Goal: Task Accomplishment & Management: Complete application form

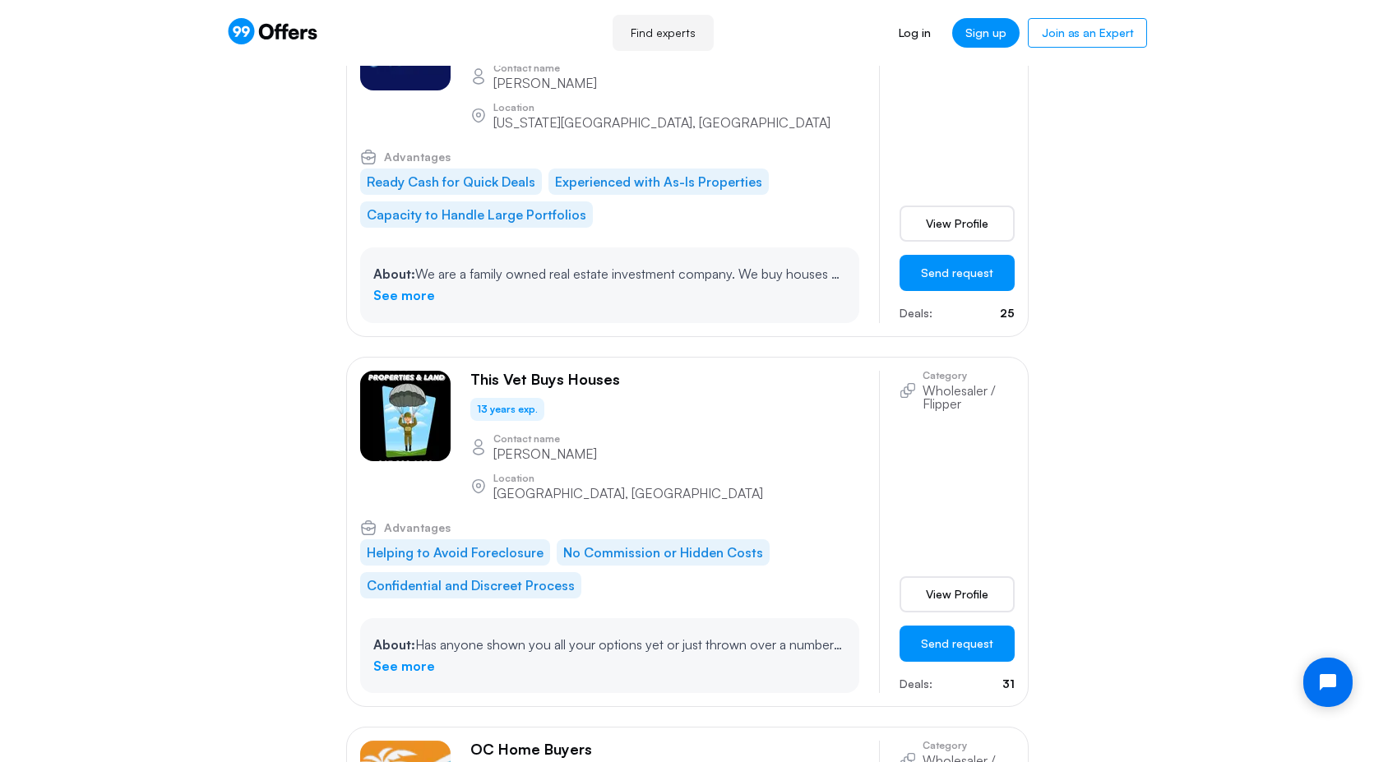
scroll to position [1739, 0]
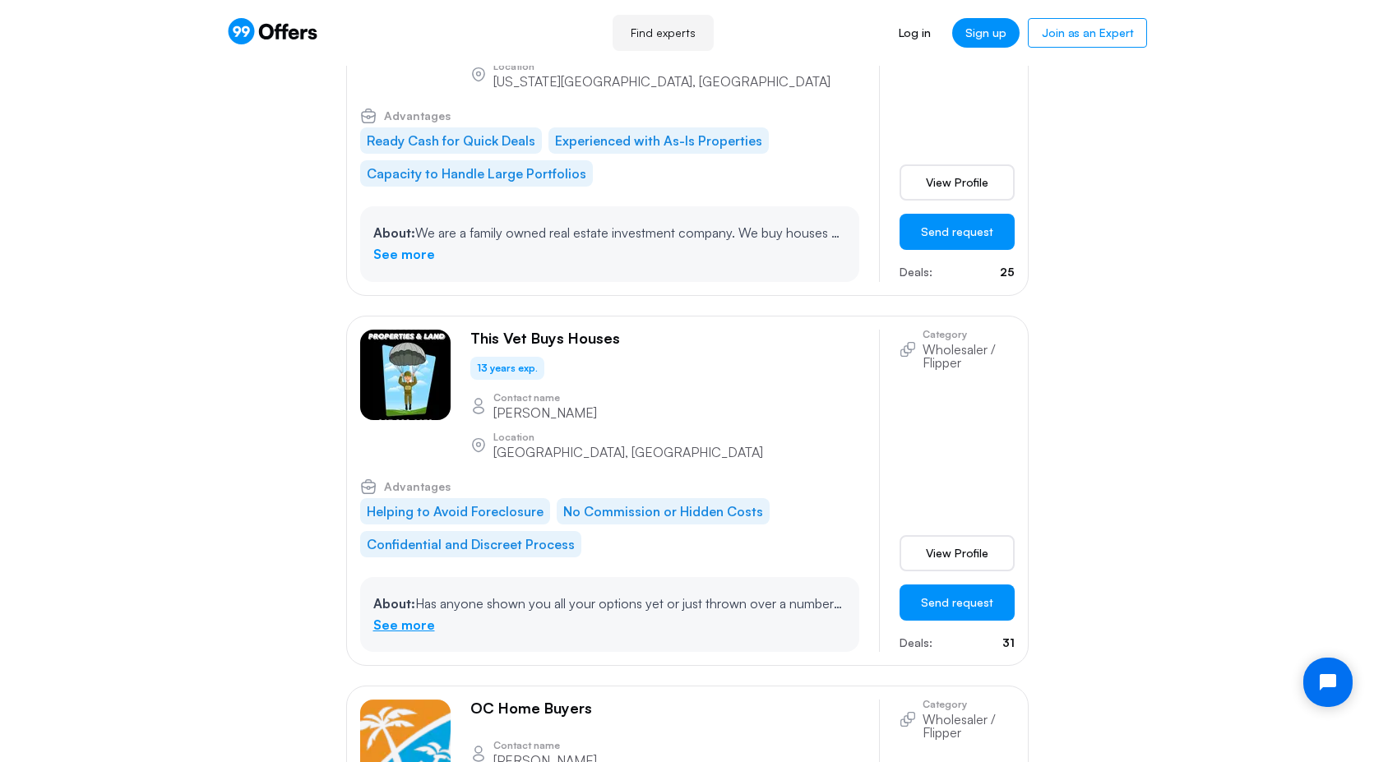
click at [401, 615] on link "See more" at bounding box center [404, 625] width 62 height 21
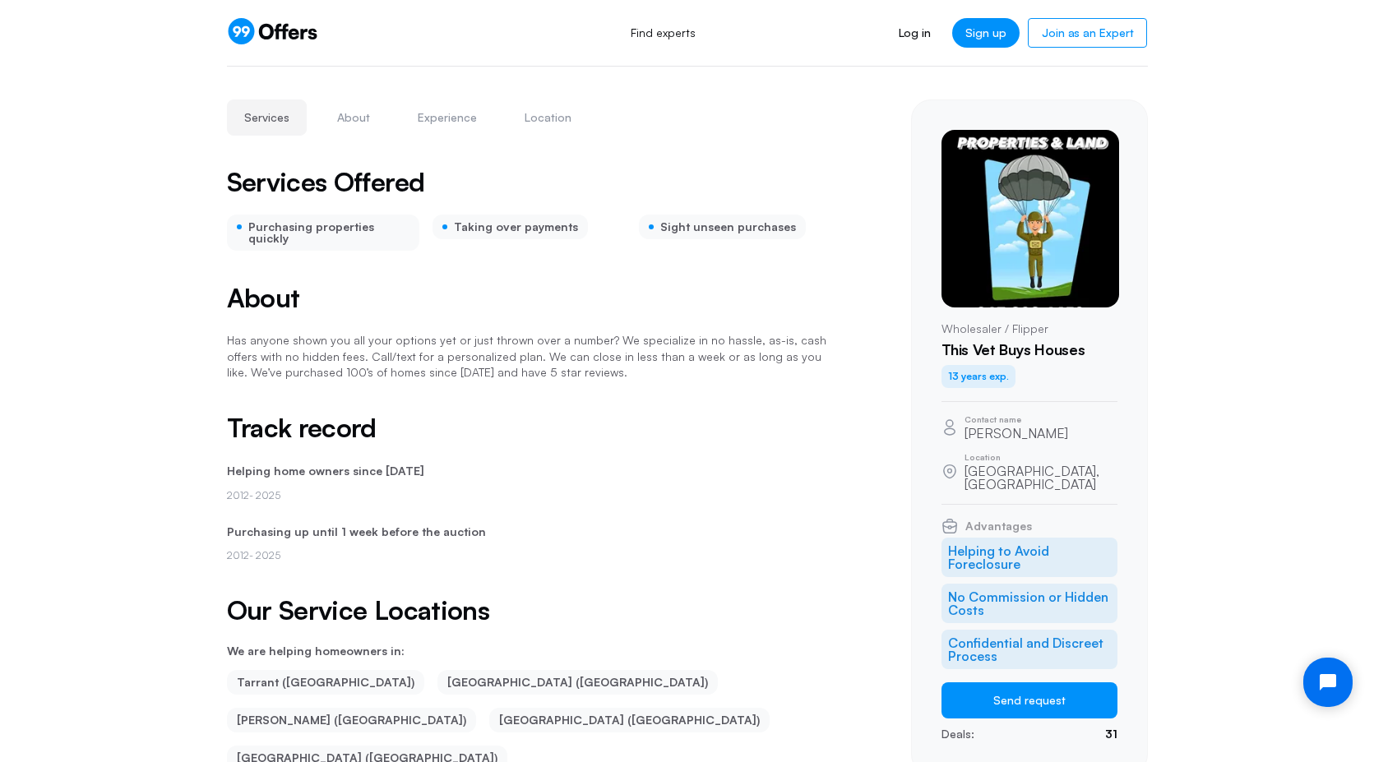
click at [400, 358] on p "Has anyone shown you all your options yet or just thrown over a number? We spec…" at bounding box center [529, 356] width 605 height 48
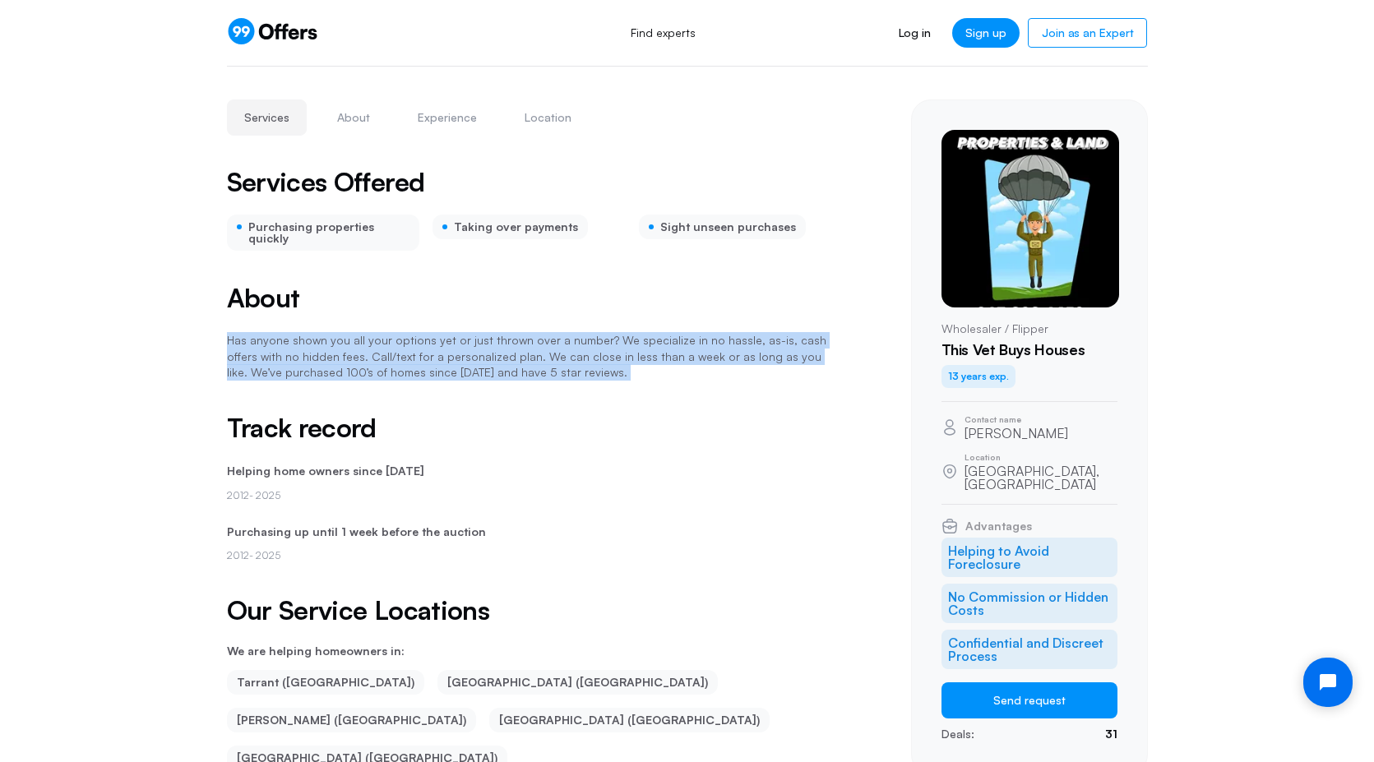
click at [400, 358] on p "Has anyone shown you all your options yet or just thrown over a number? We spec…" at bounding box center [529, 356] width 605 height 48
click at [405, 341] on p "Has anyone shown you all your options yet or just thrown over a number? We spec…" at bounding box center [529, 356] width 605 height 48
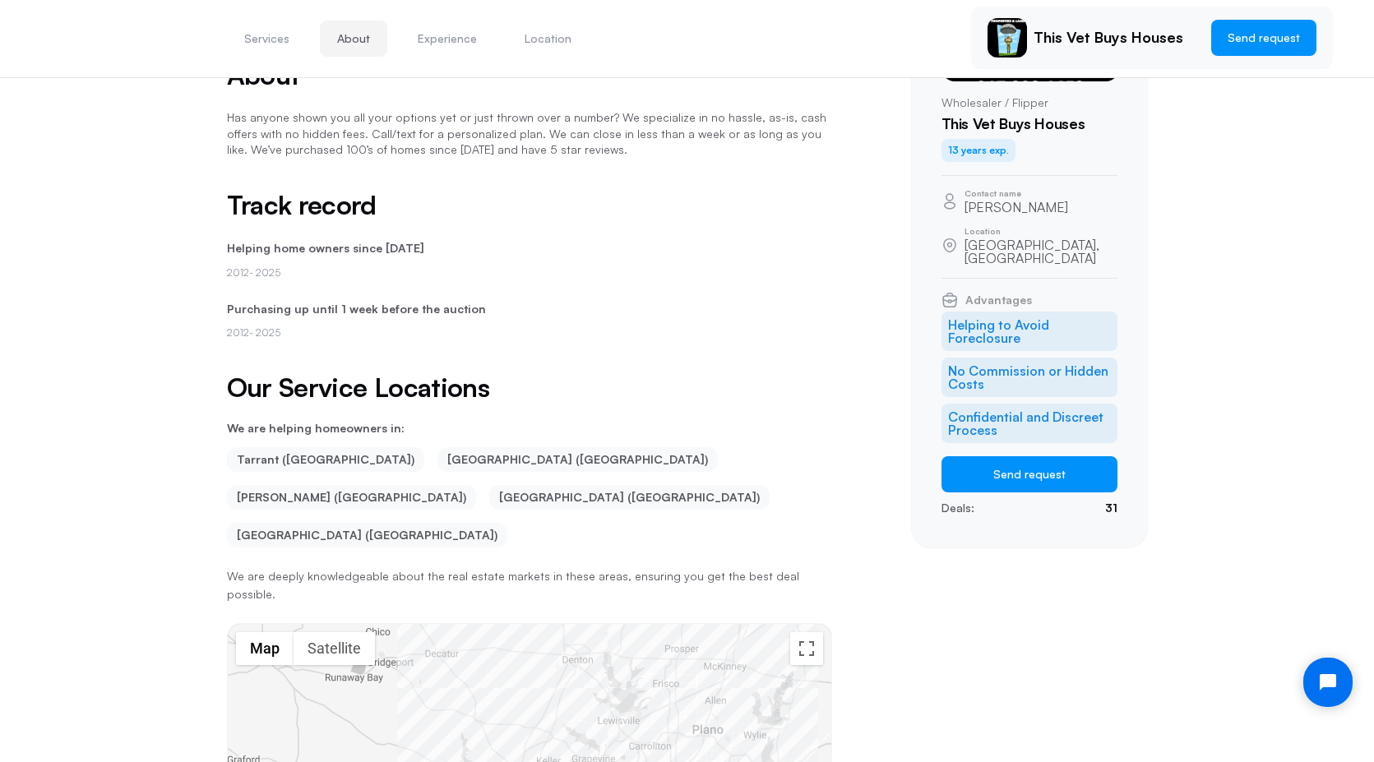
scroll to position [206, 0]
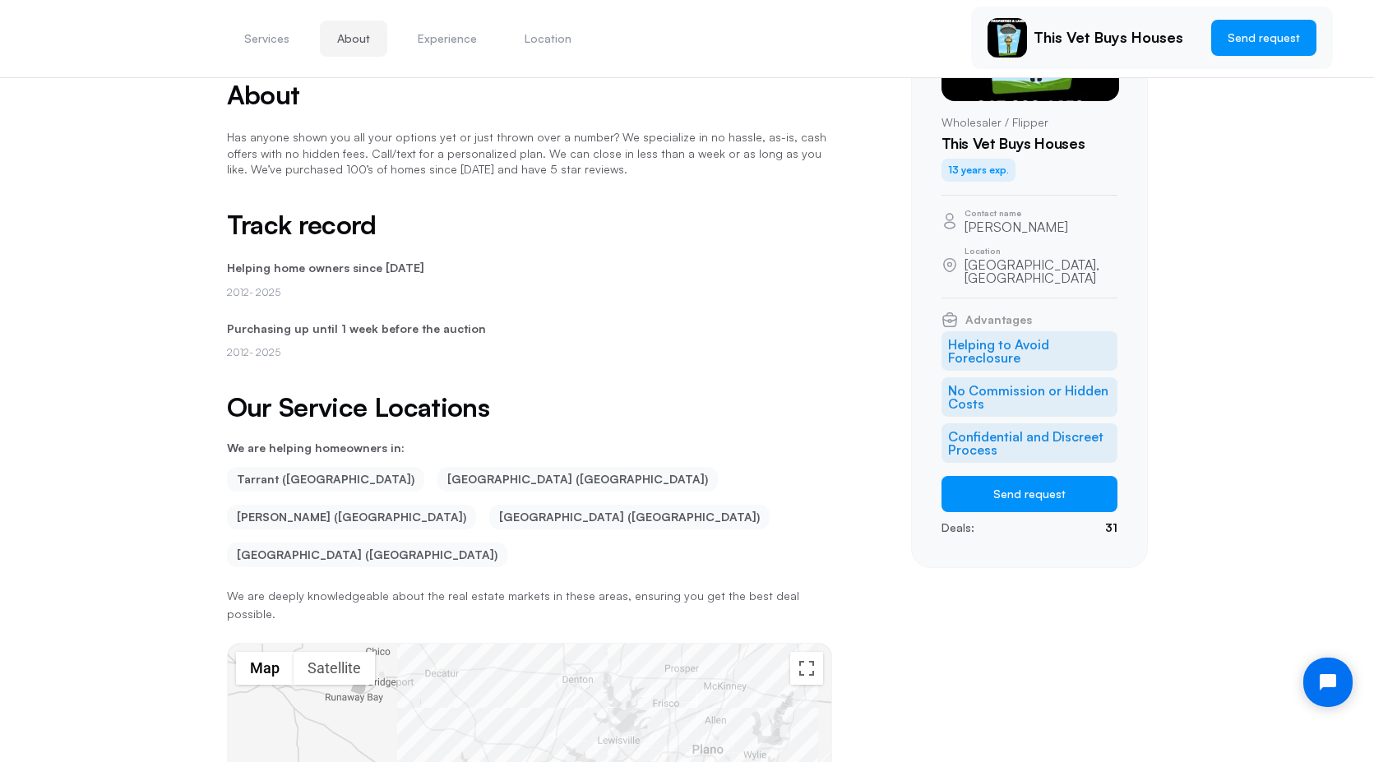
click at [300, 344] on p "2012 - 2025" at bounding box center [529, 352] width 605 height 16
click at [310, 320] on p "Purchasing up until 1 week before the auction" at bounding box center [529, 329] width 605 height 18
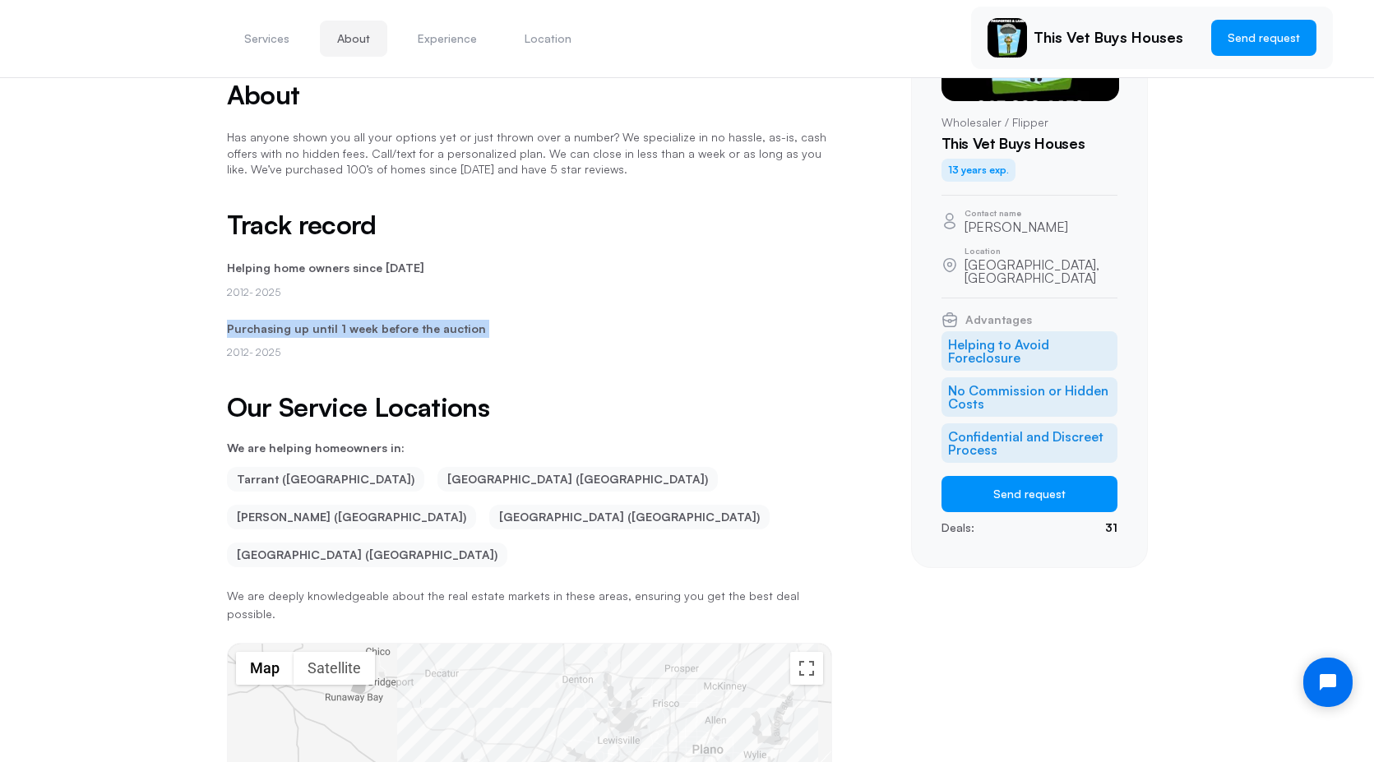
click at [310, 320] on p "Purchasing up until 1 week before the auction" at bounding box center [529, 329] width 605 height 18
click at [310, 326] on p "Purchasing up until 1 week before the auction" at bounding box center [529, 329] width 605 height 18
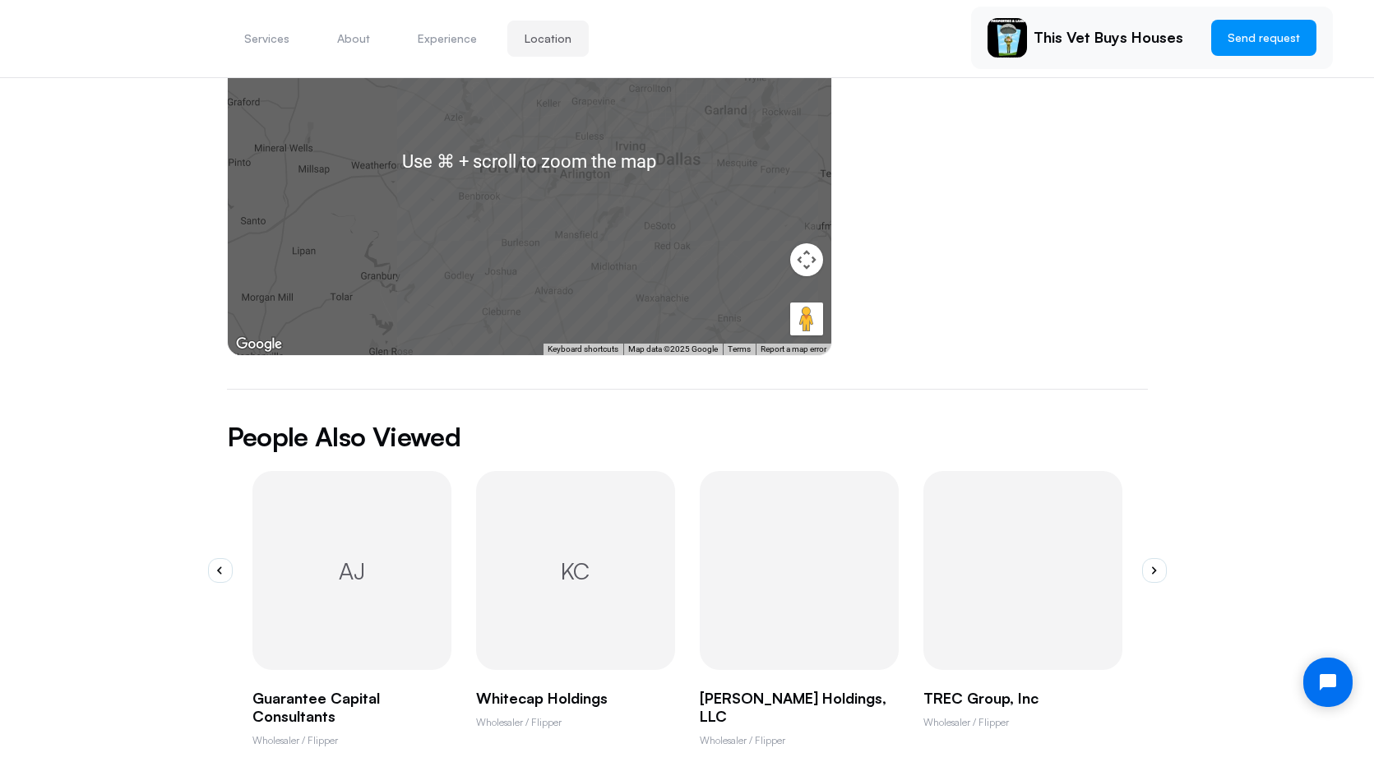
scroll to position [1051, 0]
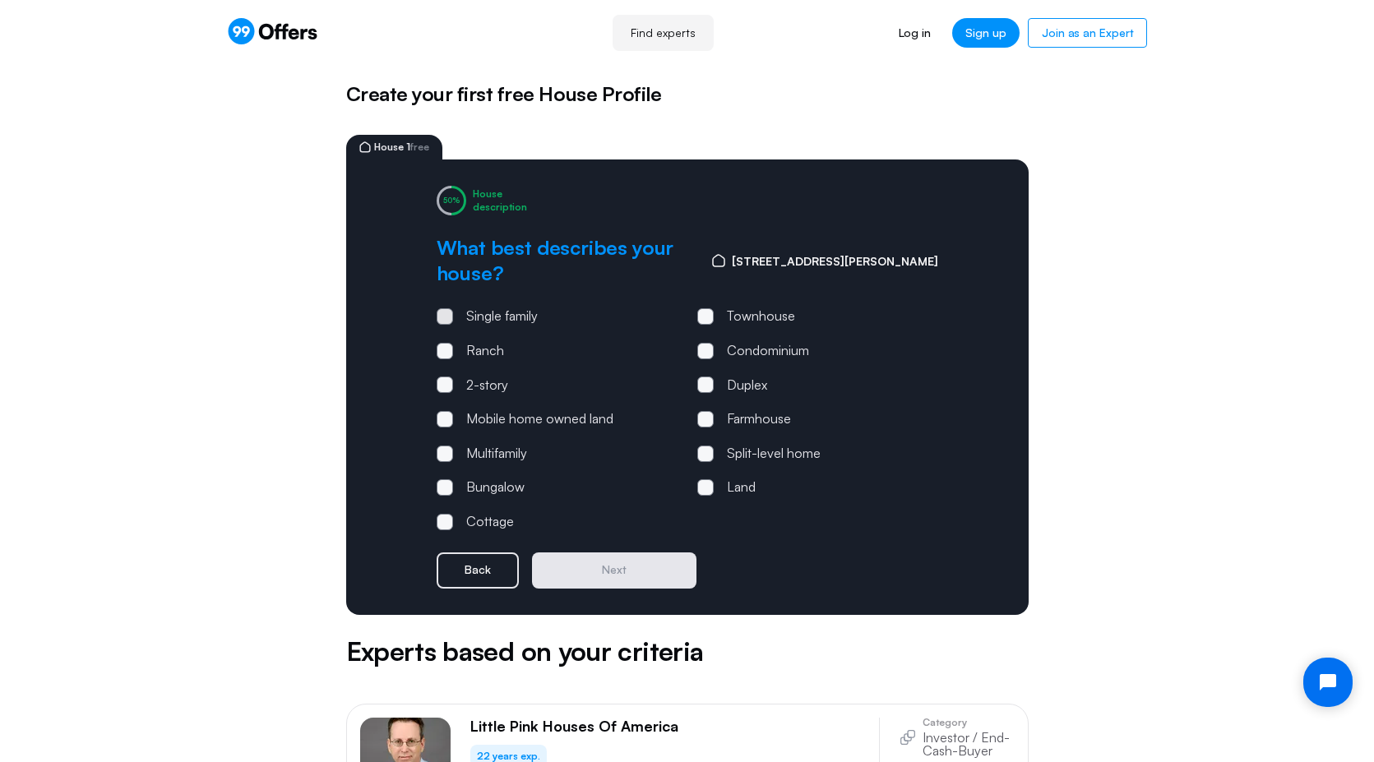
click at [466, 306] on div "Single family" at bounding box center [502, 316] width 72 height 21
click at [0, 0] on input "Single family" at bounding box center [0, 0] width 0 height 0
click at [603, 552] on button "Next" at bounding box center [614, 570] width 164 height 36
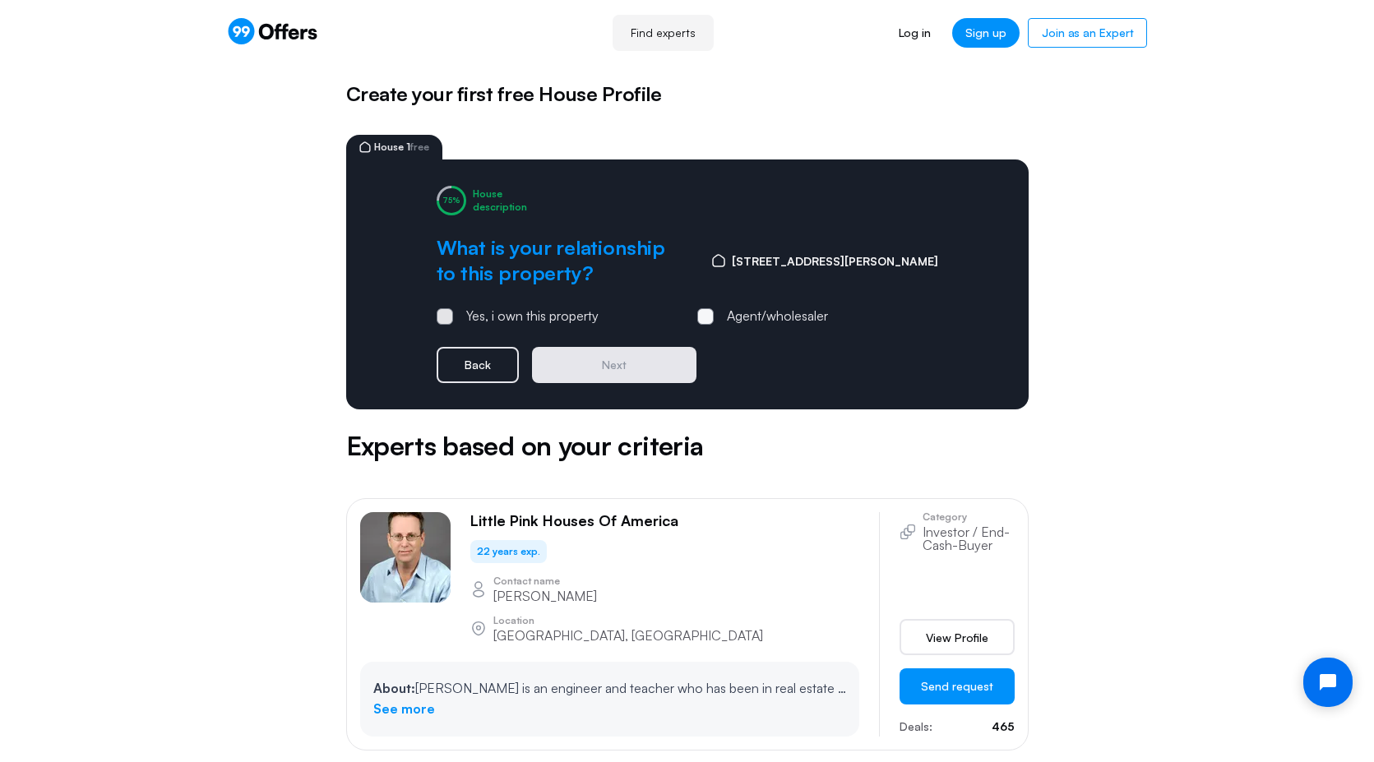
click at [501, 321] on div "Yes, i own this property" at bounding box center [532, 316] width 132 height 21
click at [0, 0] on input "Yes, i own this property" at bounding box center [0, 0] width 0 height 0
click at [609, 370] on button "Next" at bounding box center [614, 365] width 164 height 36
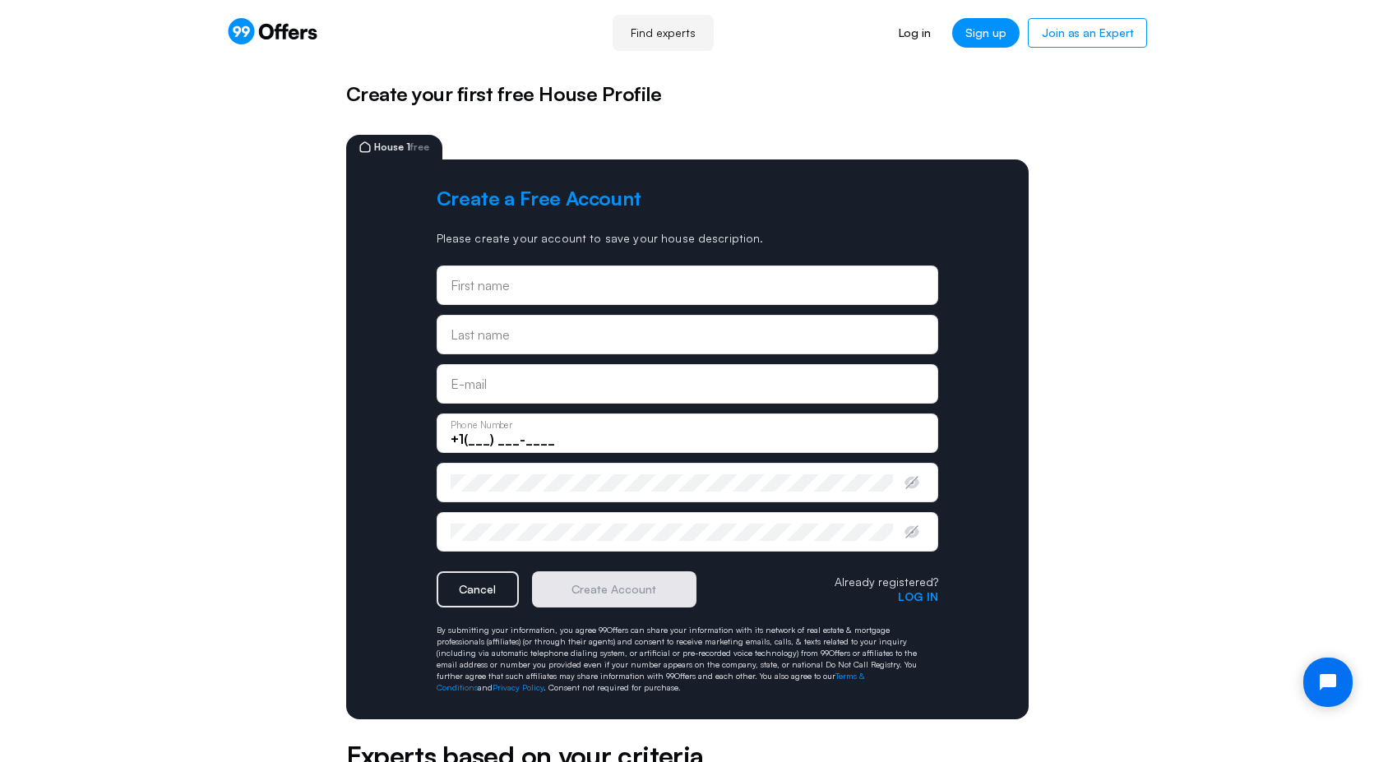
click at [563, 292] on input "text" at bounding box center [686, 285] width 473 height 18
type input "tommm"
click at [575, 332] on input "text" at bounding box center [686, 340] width 473 height 18
type input "g"
click at [558, 367] on div "E-mail" at bounding box center [686, 383] width 501 height 39
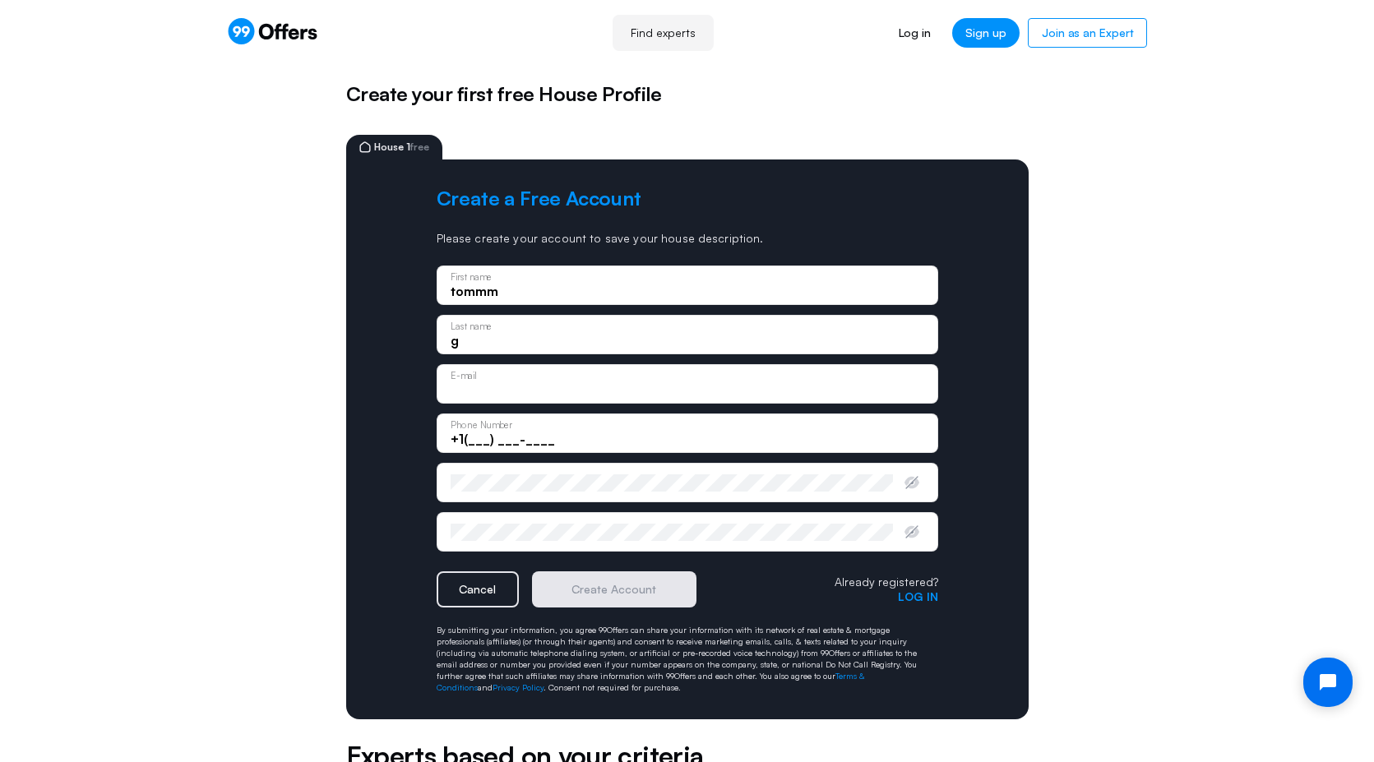
click at [559, 372] on label "E-mail" at bounding box center [615, 375] width 331 height 12
type input "tom@gmail.copm"
click at [548, 436] on input "+1(___) ___-____" at bounding box center [686, 439] width 473 height 18
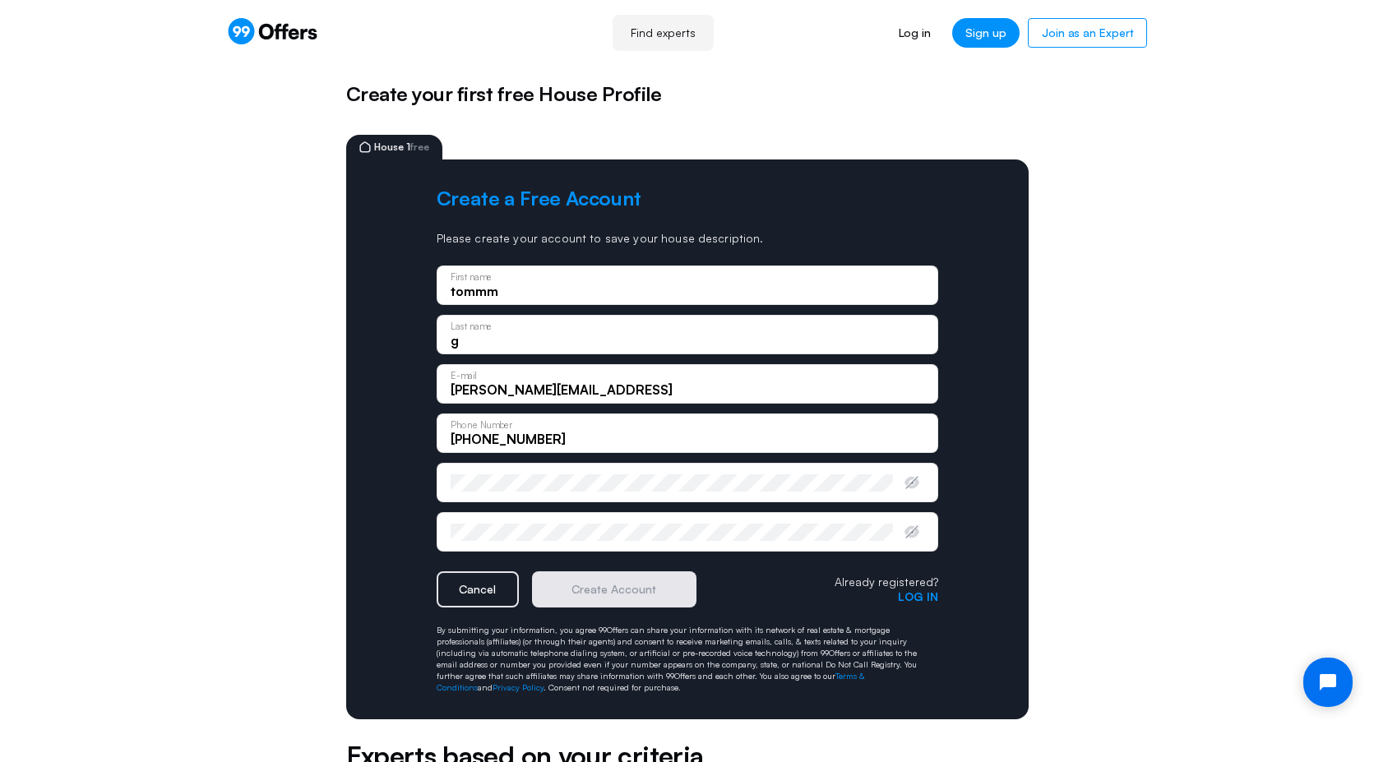
type input "+1(201) 957-2402"
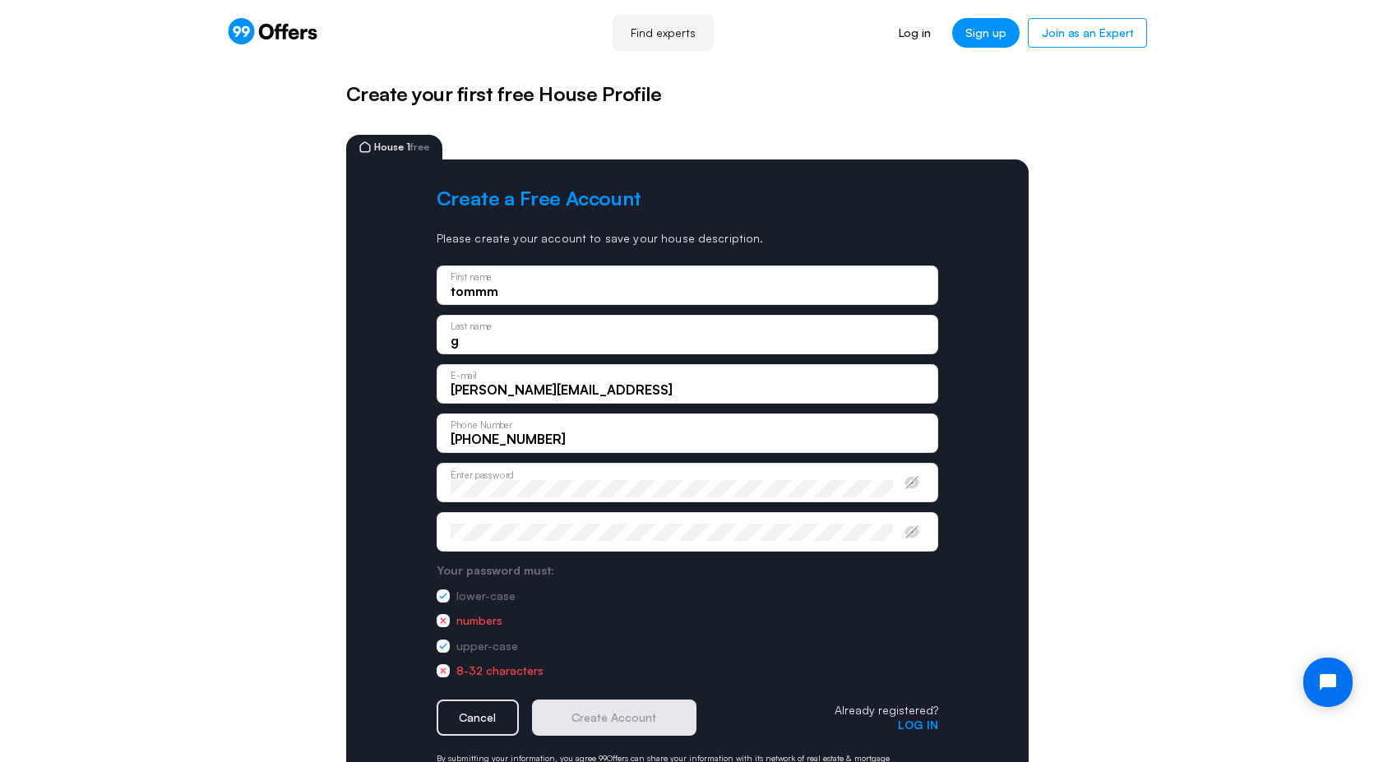
click at [538, 549] on div "Confirm password" at bounding box center [686, 531] width 501 height 39
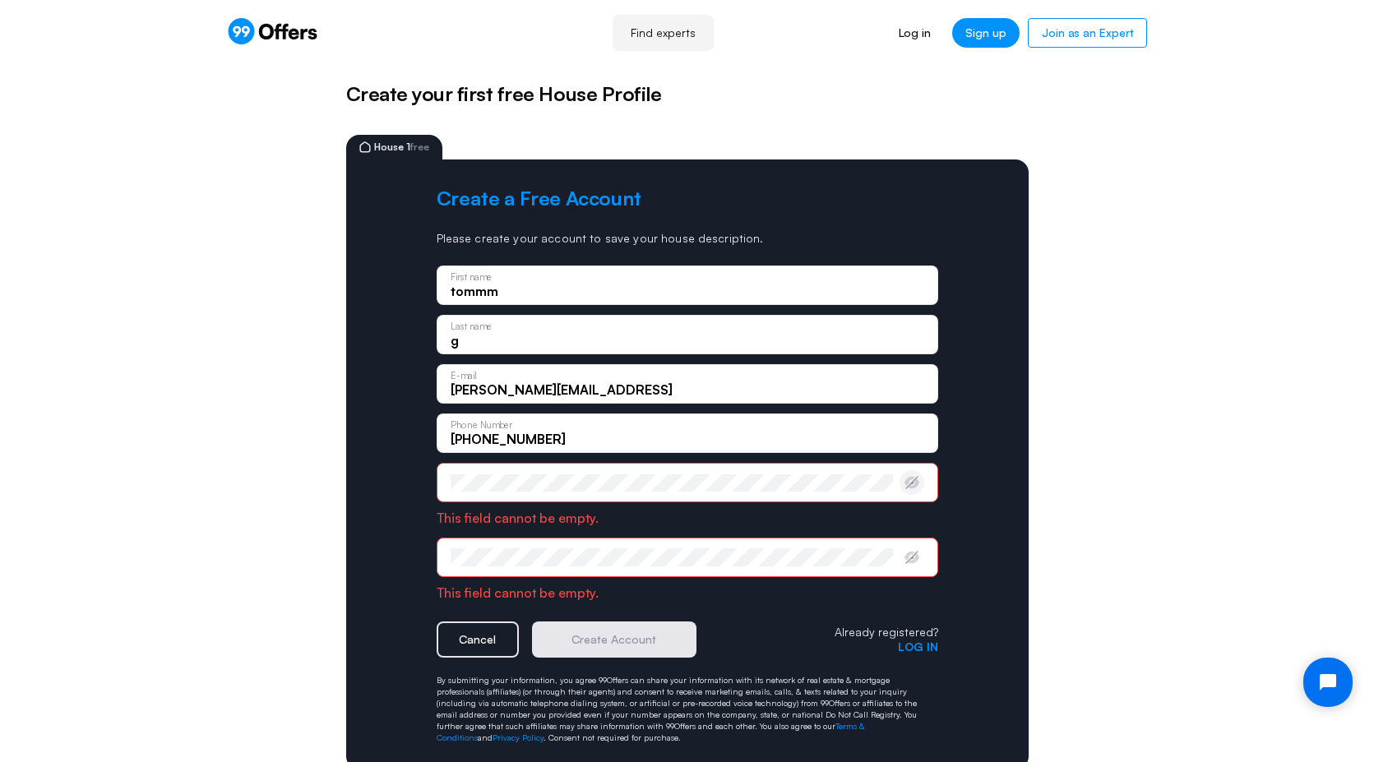
click at [912, 483] on icon "button" at bounding box center [911, 483] width 12 height 12
click at [769, 492] on div "Enter password" at bounding box center [686, 482] width 501 height 39
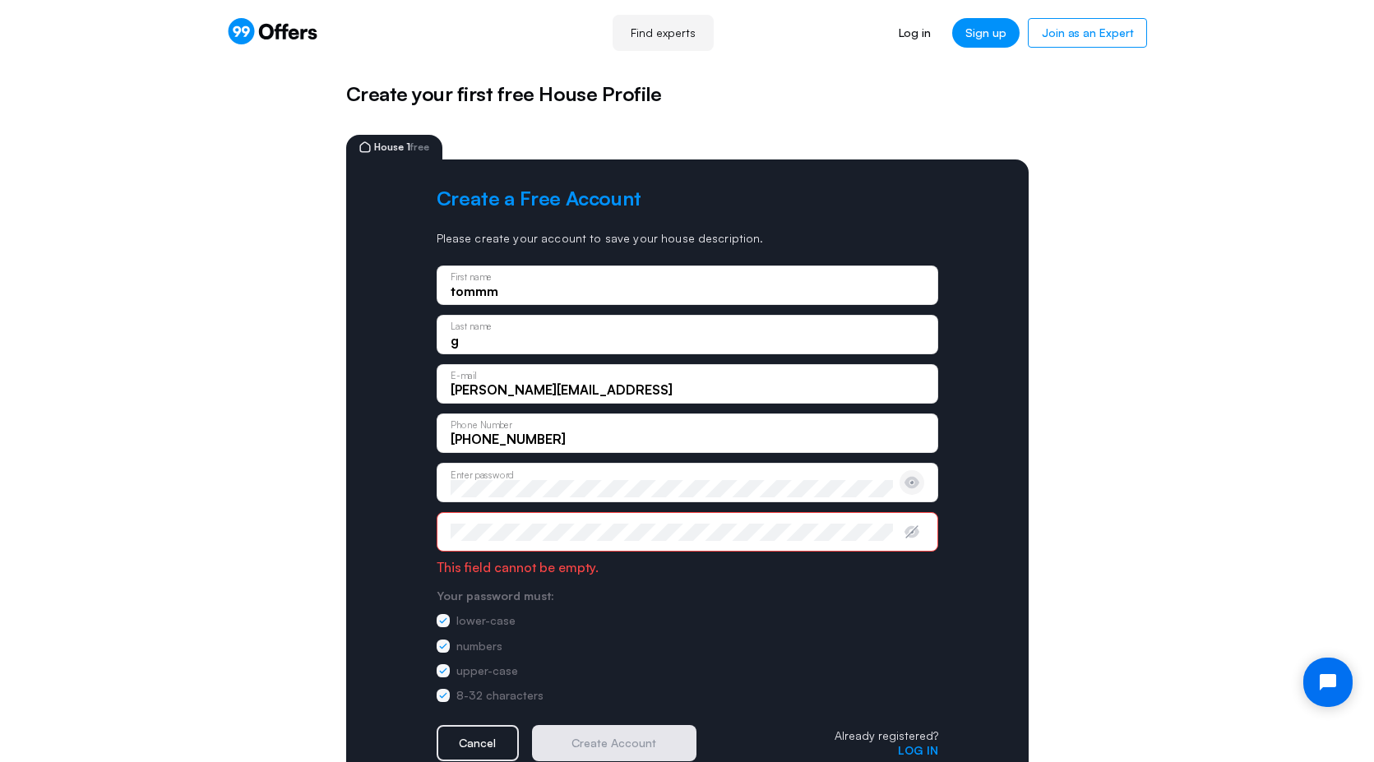
click at [567, 549] on div "Confirm password" at bounding box center [686, 531] width 501 height 39
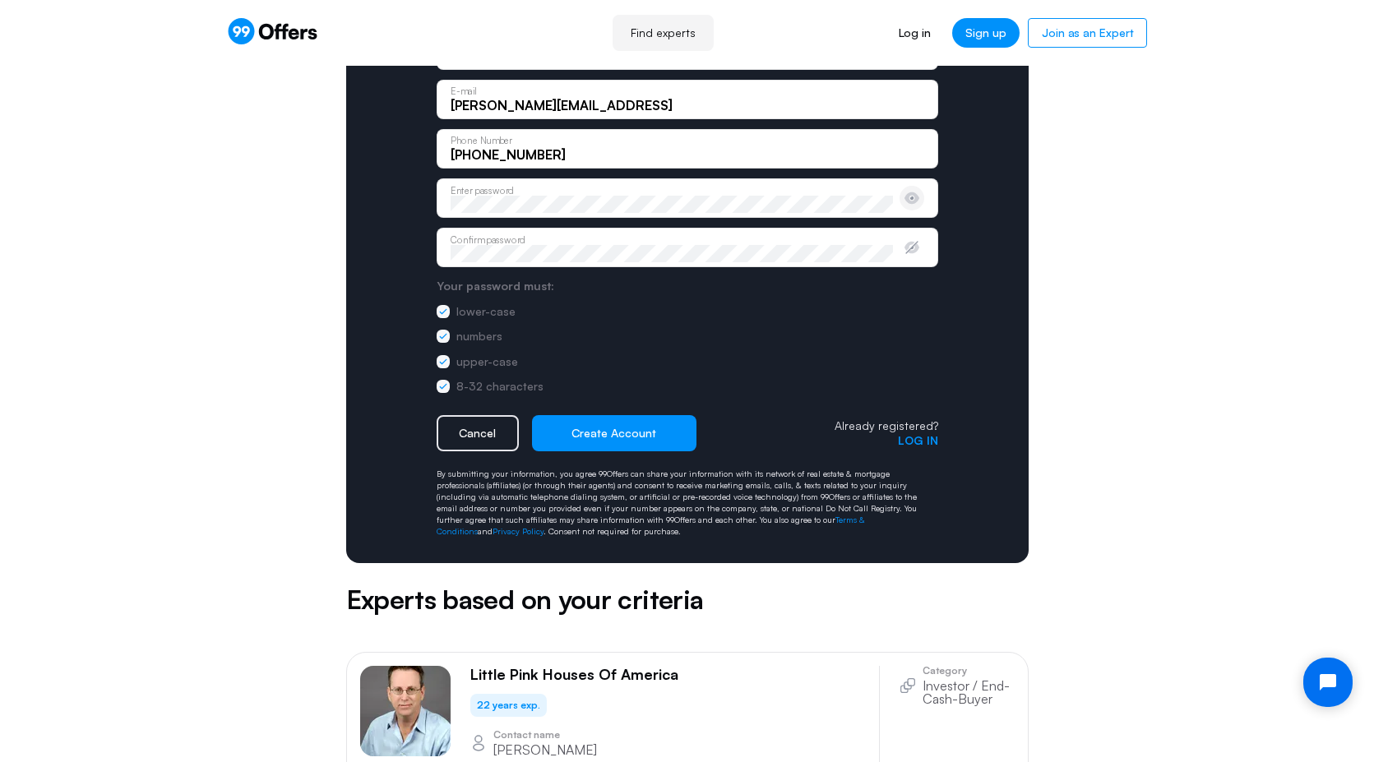
scroll to position [292, 0]
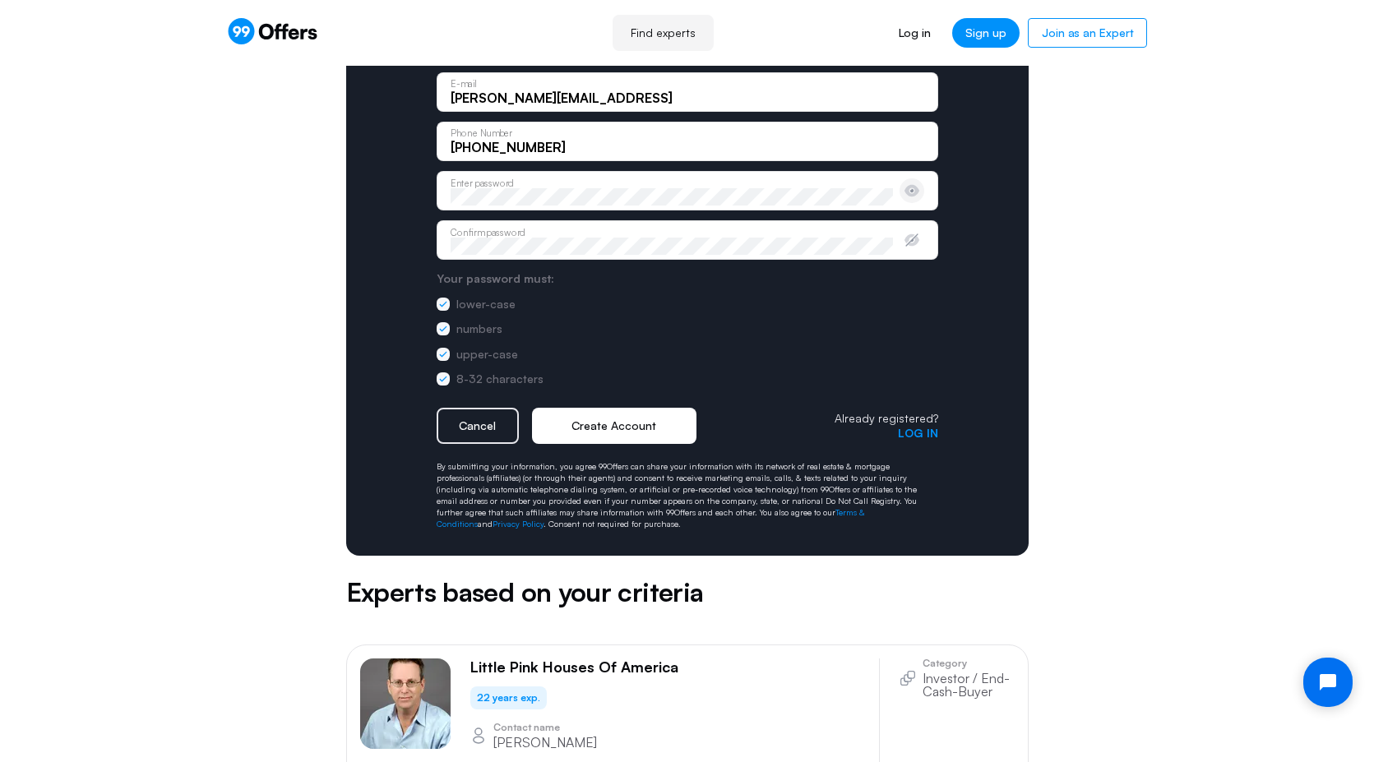
click at [637, 426] on button "Create Account" at bounding box center [614, 426] width 164 height 36
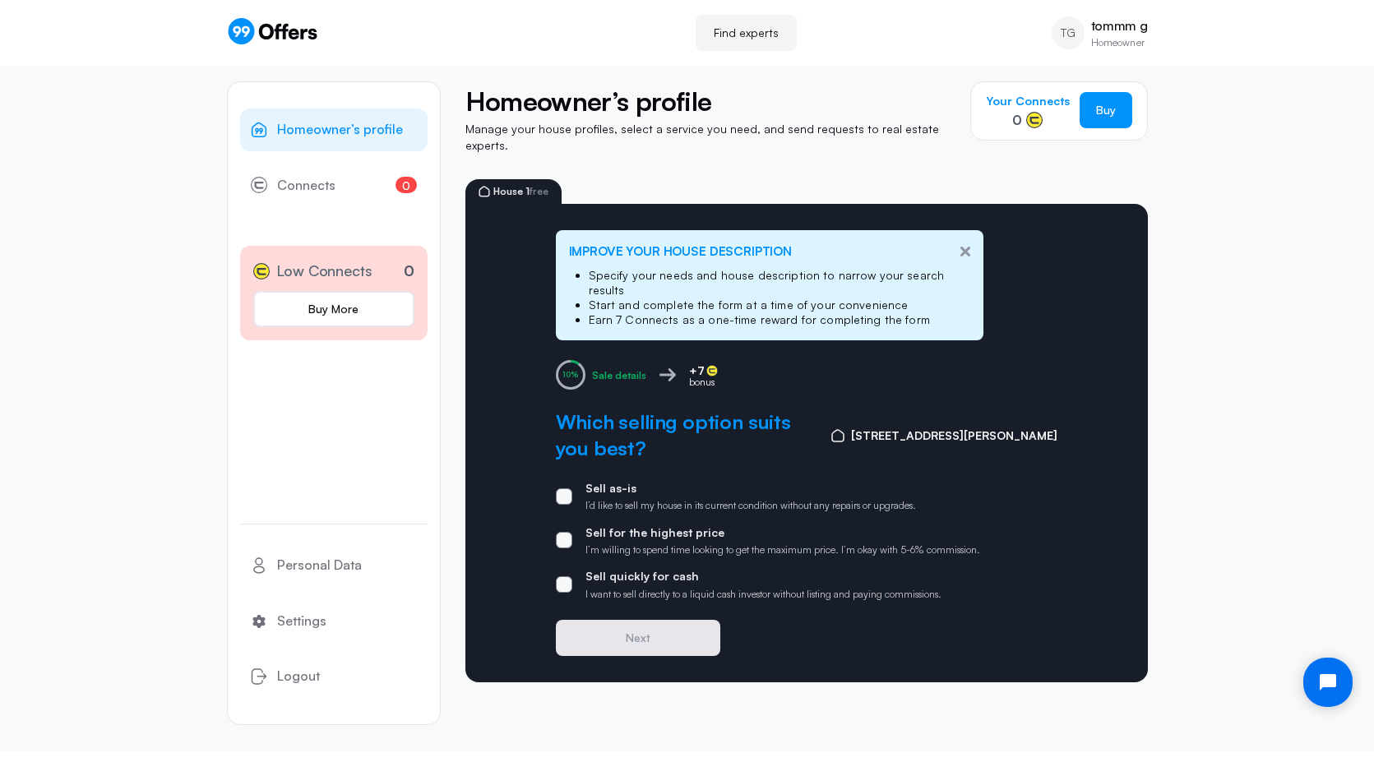
scroll to position [16, 0]
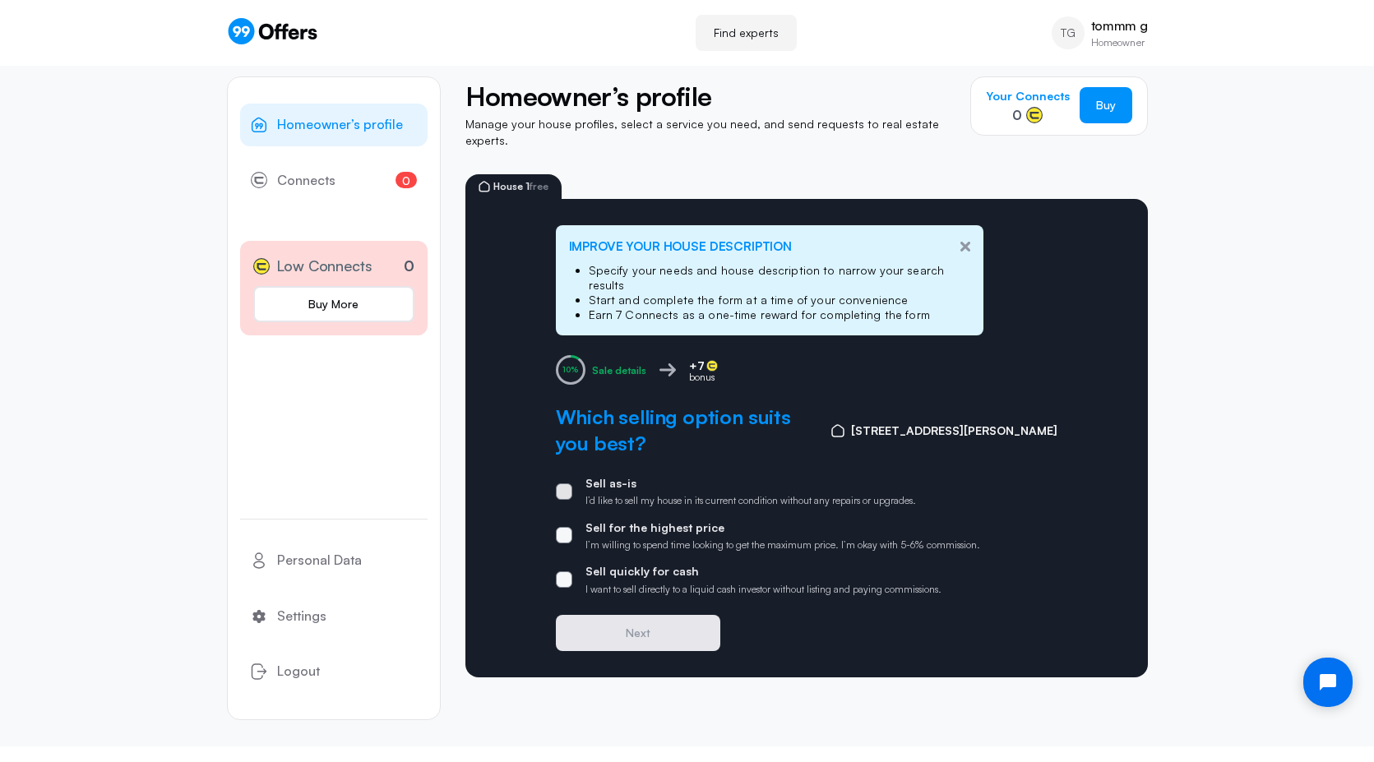
click at [598, 494] on p "I’d like to sell my house in its current condition without any repairs or upgra…" at bounding box center [750, 500] width 330 height 13
click at [0, 0] on input "Sell as-is I’d like to sell my house in its current condition without any repai…" at bounding box center [0, 0] width 0 height 0
click at [624, 615] on button "Next" at bounding box center [638, 633] width 164 height 36
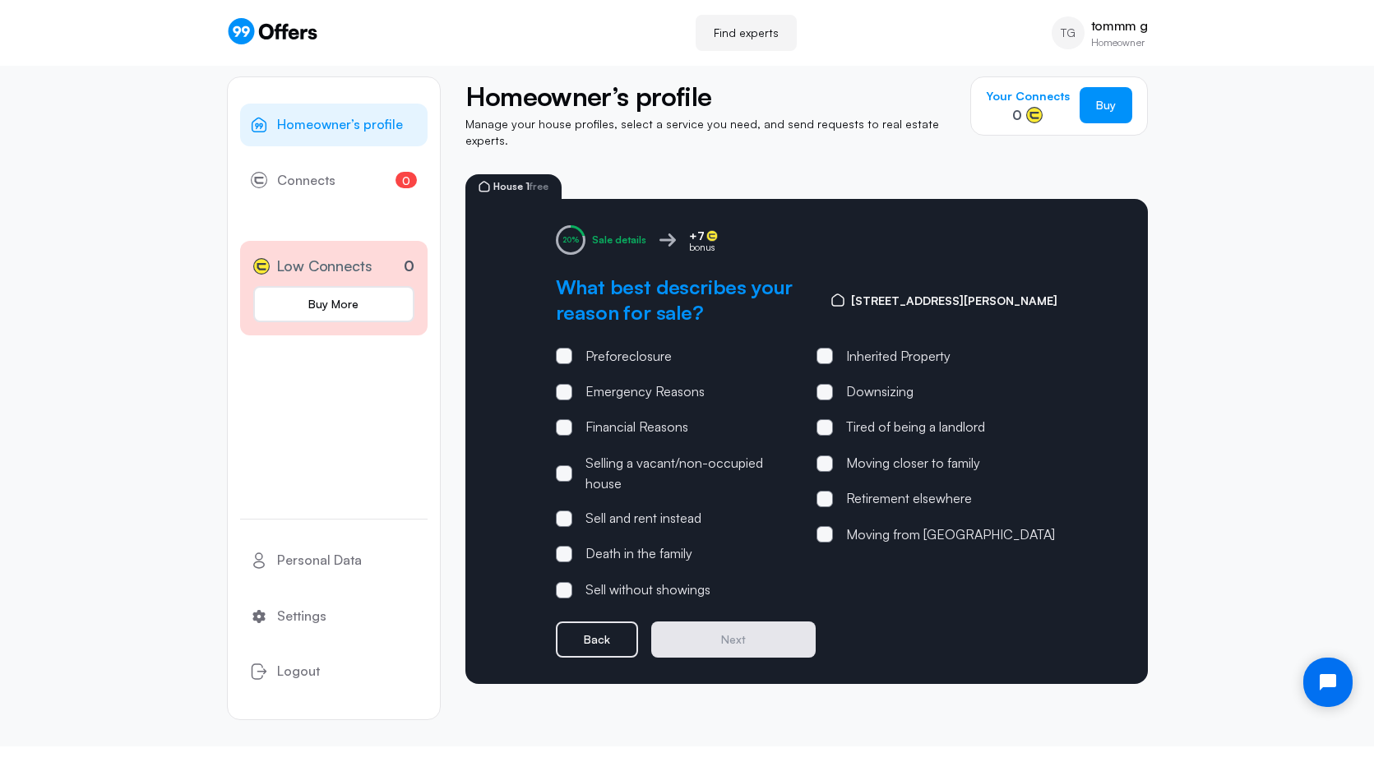
scroll to position [0, 0]
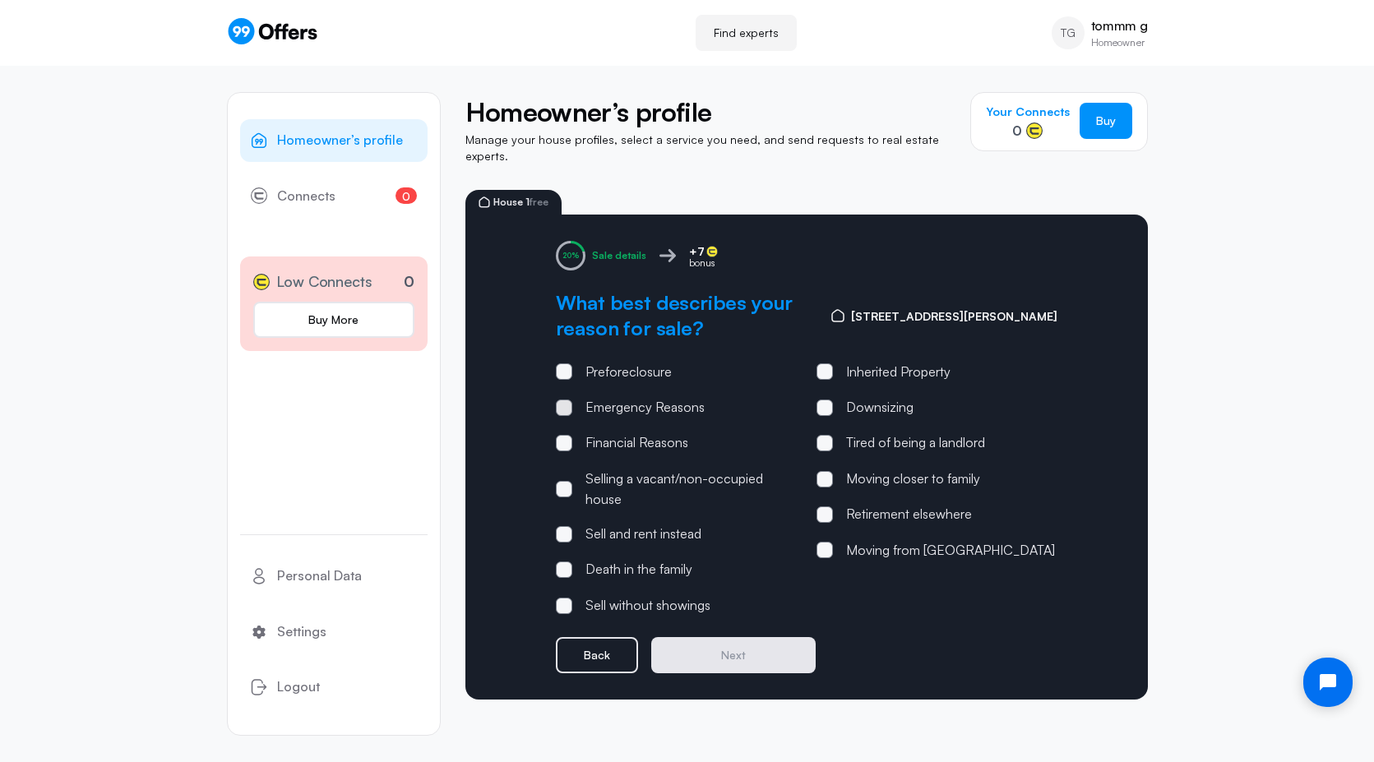
click at [634, 397] on div "Emergency Reasons" at bounding box center [644, 407] width 119 height 21
click at [0, 0] on input "Emergency Reasons" at bounding box center [0, 0] width 0 height 0
click at [724, 637] on button "Next" at bounding box center [733, 655] width 164 height 36
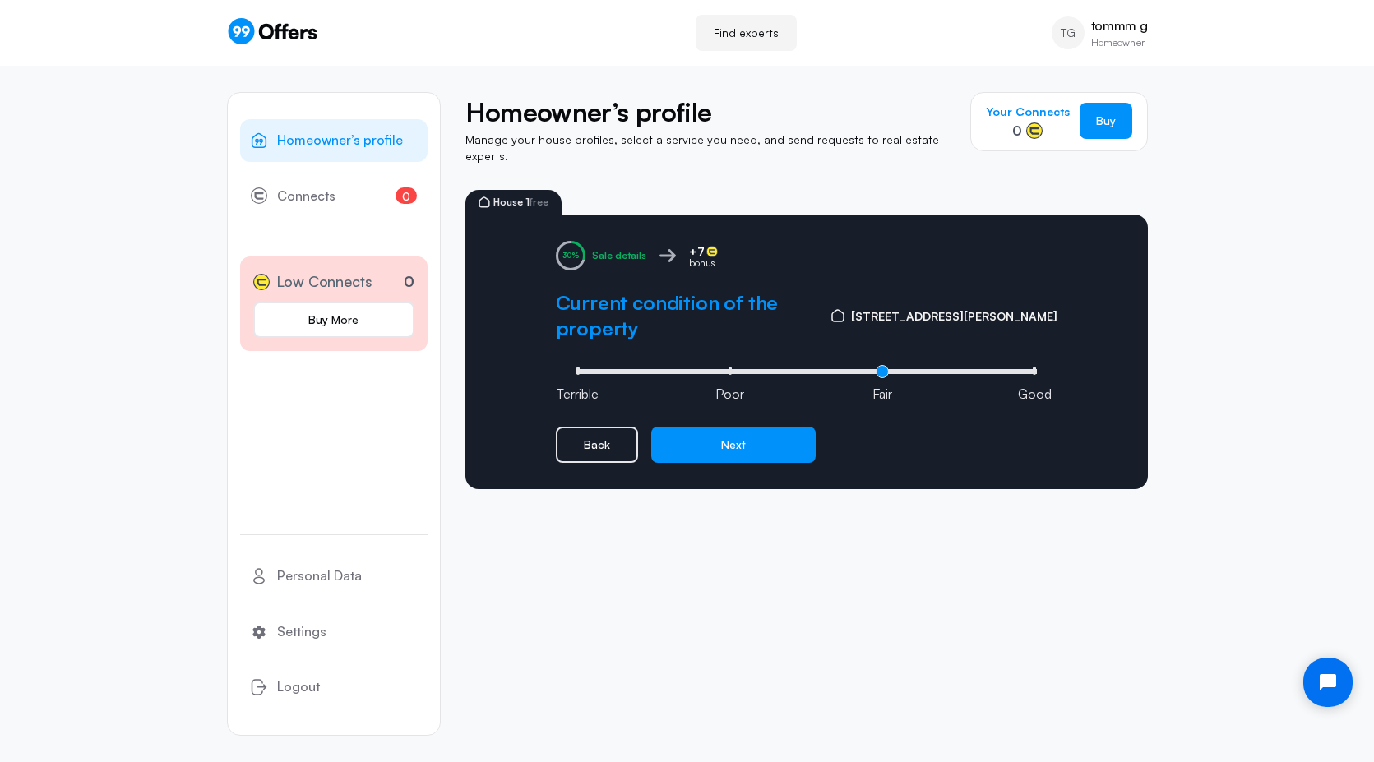
click at [723, 647] on div "Homeowner’s profile 0 Connects 0 Low Connects 0 Buy More Personal Data Settings…" at bounding box center [687, 414] width 921 height 696
drag, startPoint x: 886, startPoint y: 332, endPoint x: 548, endPoint y: 344, distance: 338.0
type input "0"
click at [572, 369] on input "range" at bounding box center [806, 371] width 469 height 5
click at [735, 427] on button "Next" at bounding box center [733, 445] width 164 height 36
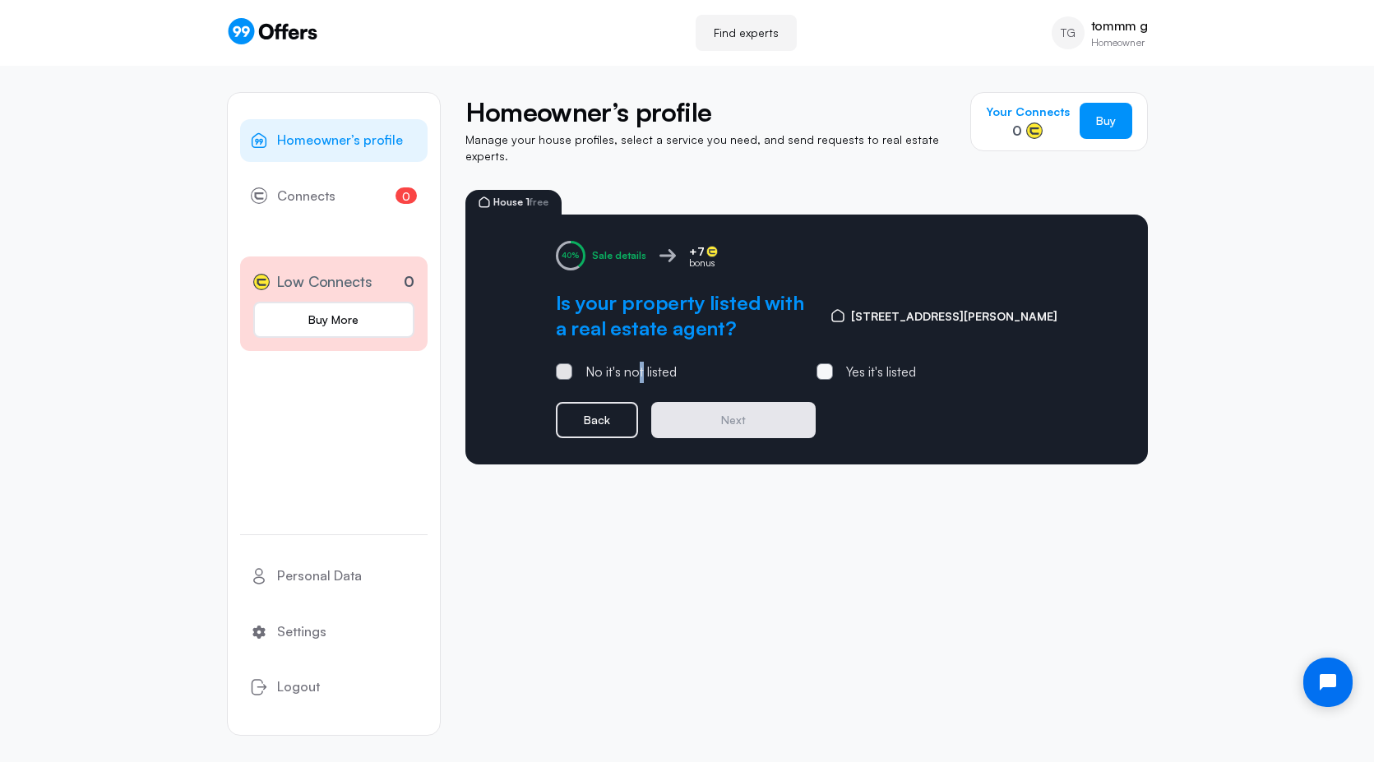
click at [640, 366] on div "No it's not listed" at bounding box center [630, 372] width 91 height 21
click at [640, 362] on div "No it's not listed" at bounding box center [630, 372] width 91 height 21
click at [0, 0] on input "No it's not listed" at bounding box center [0, 0] width 0 height 0
click at [704, 426] on div "Sale details +7 bonus Is your property listed with a real estate agent? 205 Row…" at bounding box center [806, 340] width 682 height 250
click at [725, 406] on button "Next" at bounding box center [733, 420] width 164 height 36
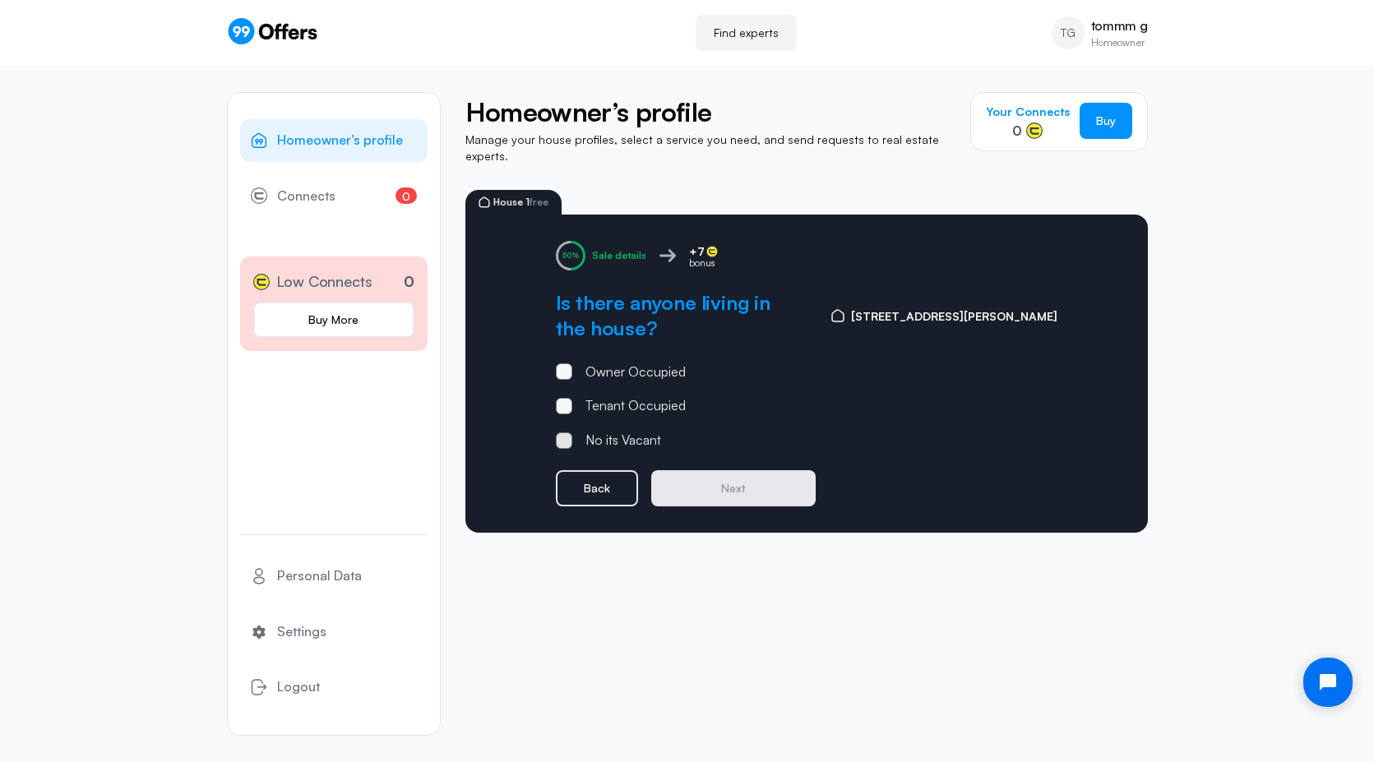
click at [628, 430] on div "No its Vacant" at bounding box center [623, 440] width 76 height 21
click at [0, 0] on input "No its Vacant" at bounding box center [0, 0] width 0 height 0
click at [718, 470] on button "Next" at bounding box center [733, 488] width 164 height 36
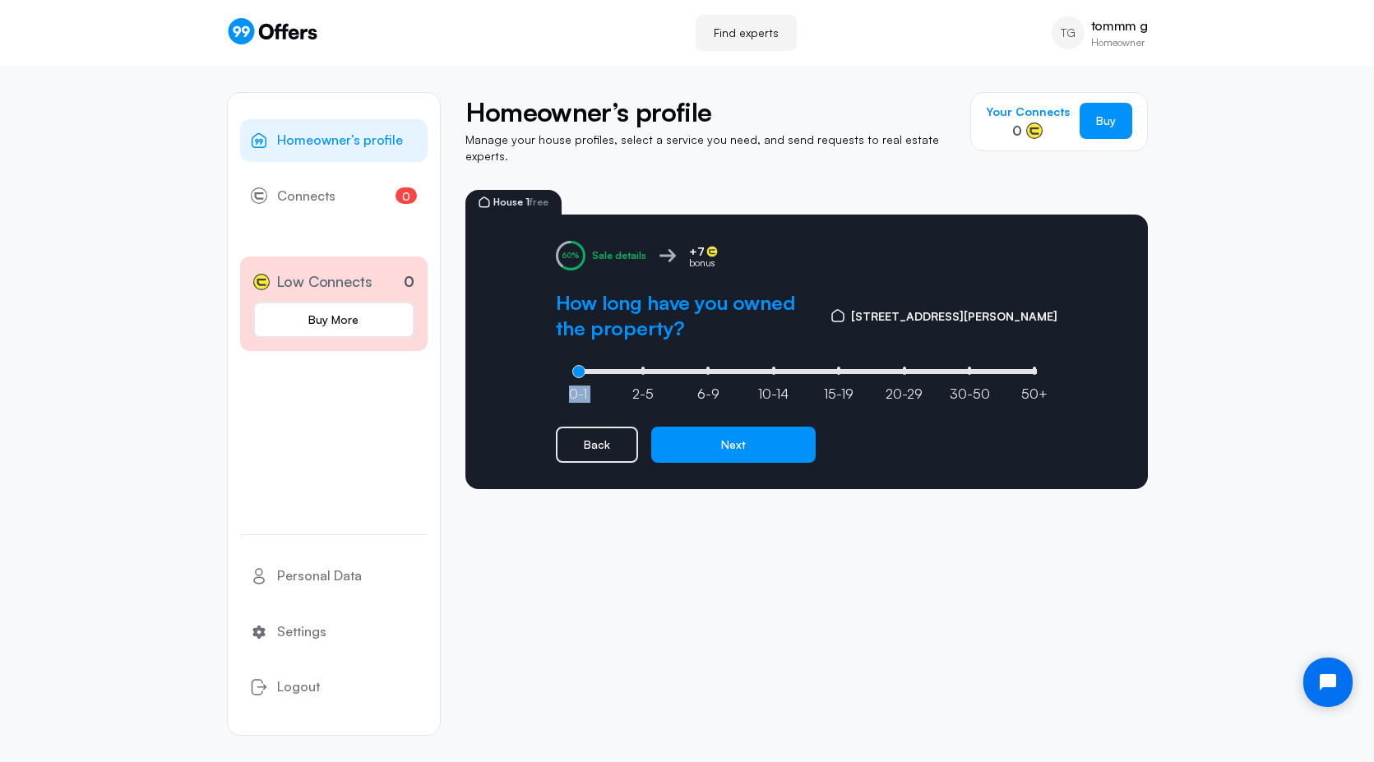
drag, startPoint x: 634, startPoint y: 372, endPoint x: 752, endPoint y: 362, distance: 118.9
click at [752, 362] on div "0-1 2-5 6-9 10-14 15-19 20-29 30-50 50+" at bounding box center [806, 370] width 469 height 16
type input "3"
click at [753, 369] on input "range" at bounding box center [806, 371] width 469 height 5
click at [760, 450] on button "Next" at bounding box center [733, 445] width 164 height 36
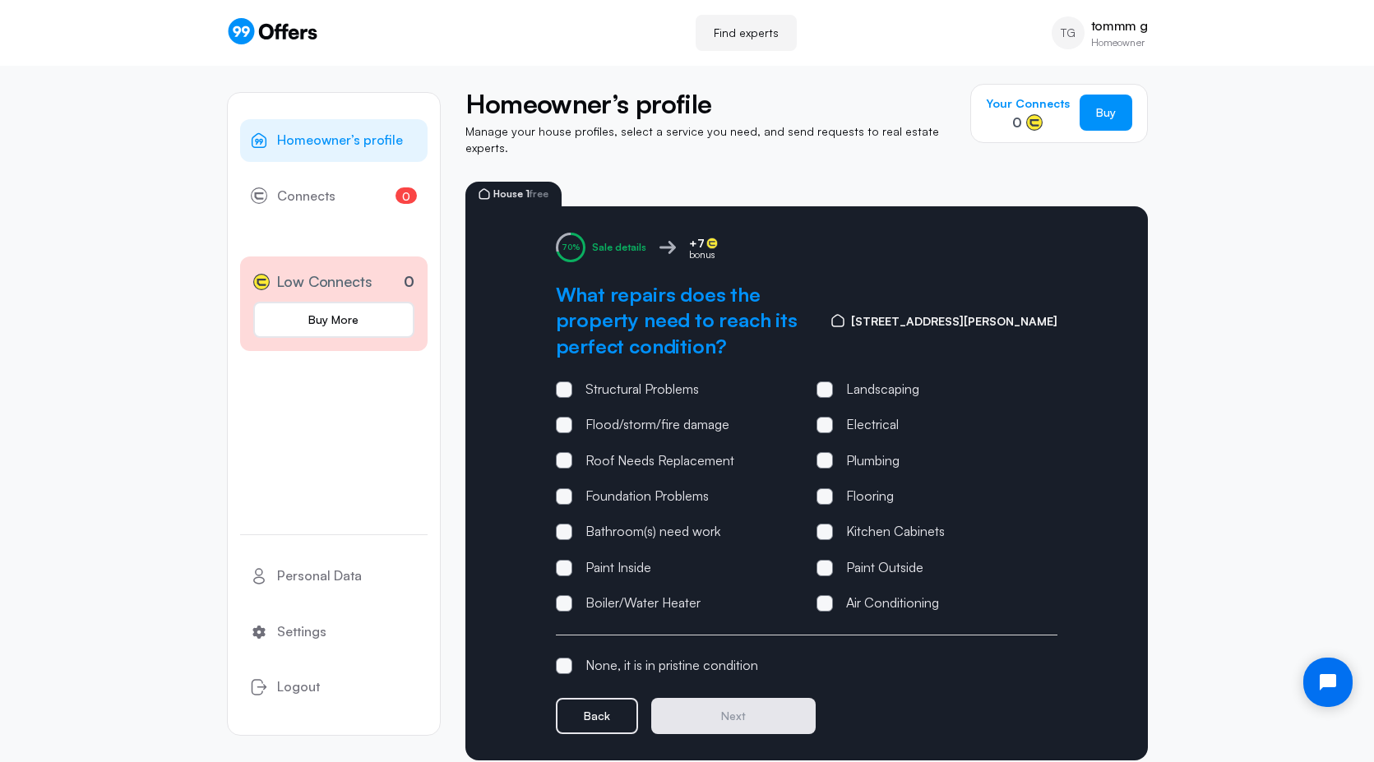
scroll to position [16, 0]
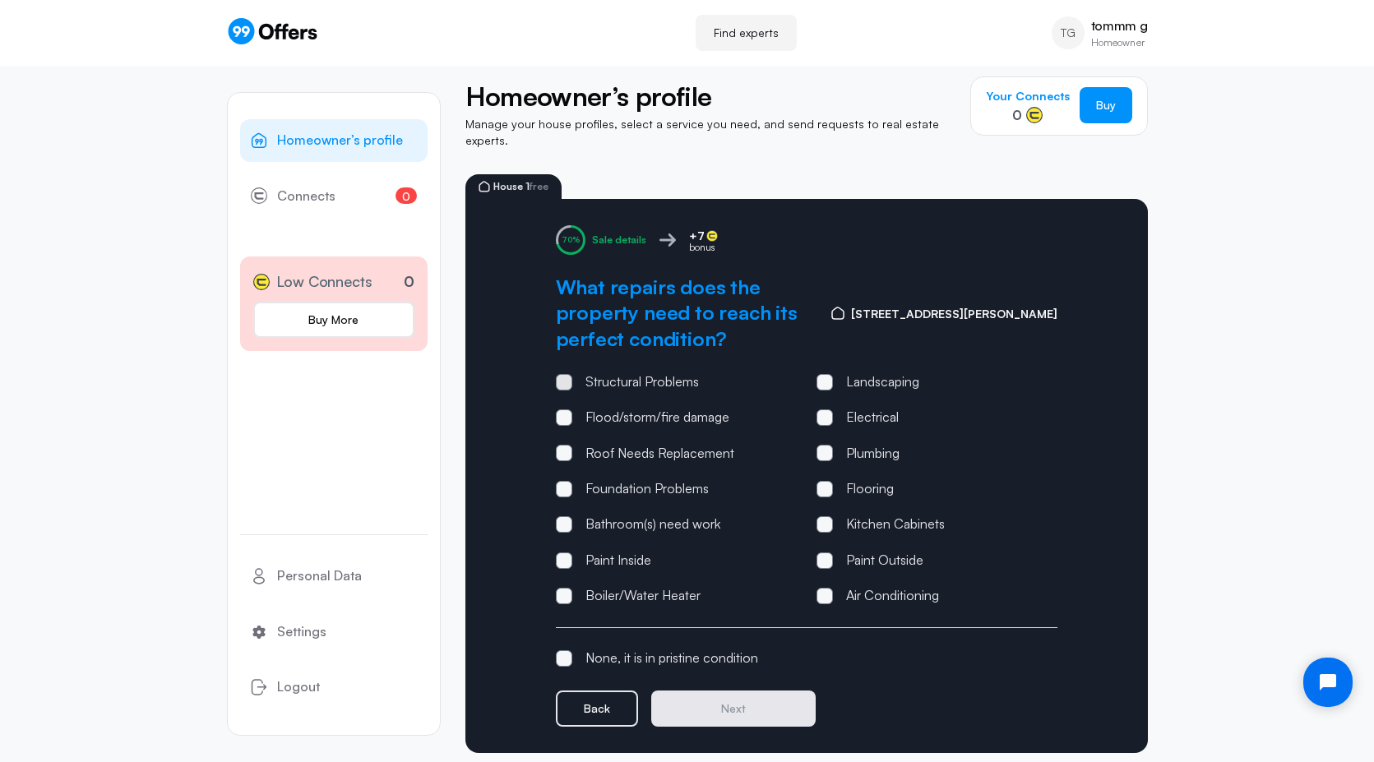
click at [638, 372] on div "Structural Problems" at bounding box center [641, 382] width 113 height 21
click at [0, 0] on input "Structural Problems" at bounding box center [0, 0] width 0 height 0
click at [837, 372] on label "Landscaping" at bounding box center [867, 382] width 103 height 21
click at [0, 0] on input "Landscaping" at bounding box center [0, 0] width 0 height 0
click at [621, 443] on div "Roof Needs Replacement" at bounding box center [659, 453] width 149 height 21
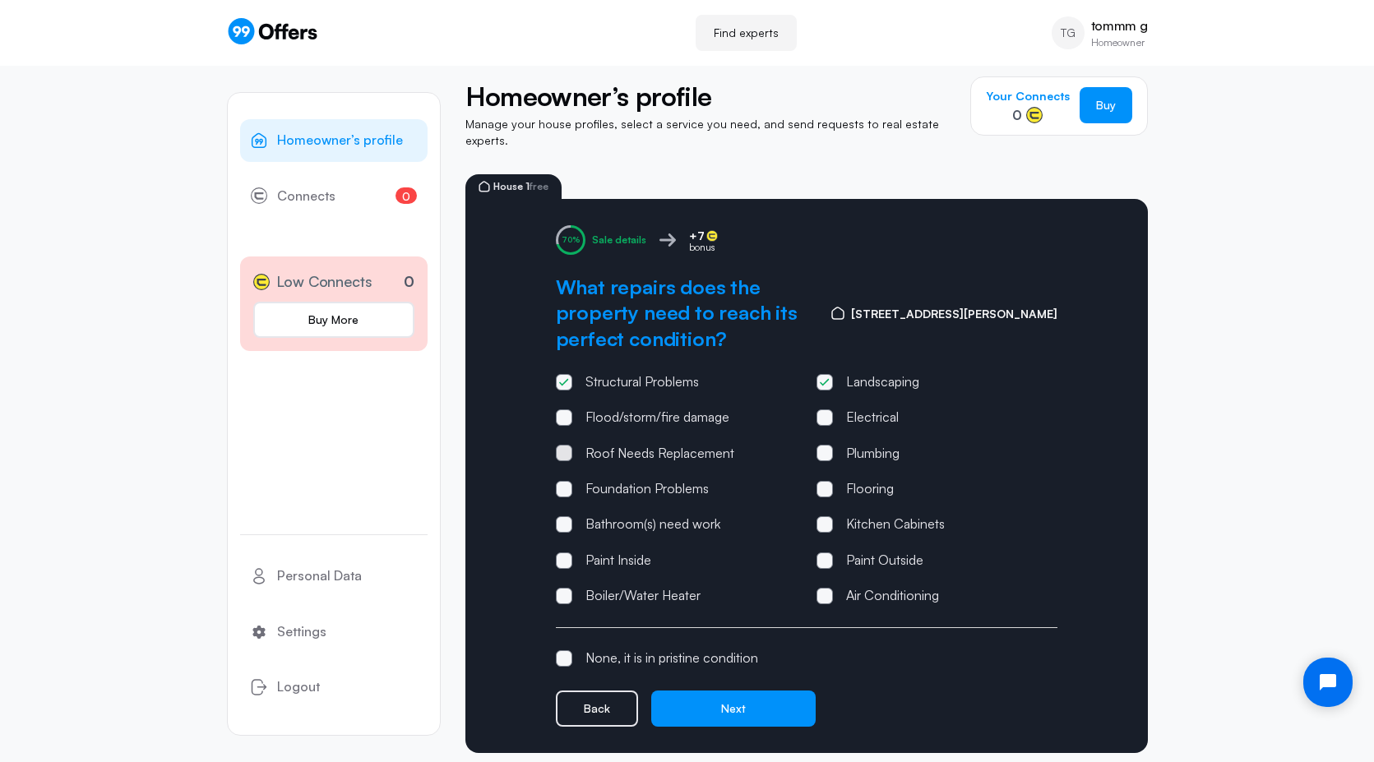
click at [0, 0] on input "Roof Needs Replacement" at bounding box center [0, 0] width 0 height 0
click at [748, 690] on button "Next" at bounding box center [733, 708] width 164 height 36
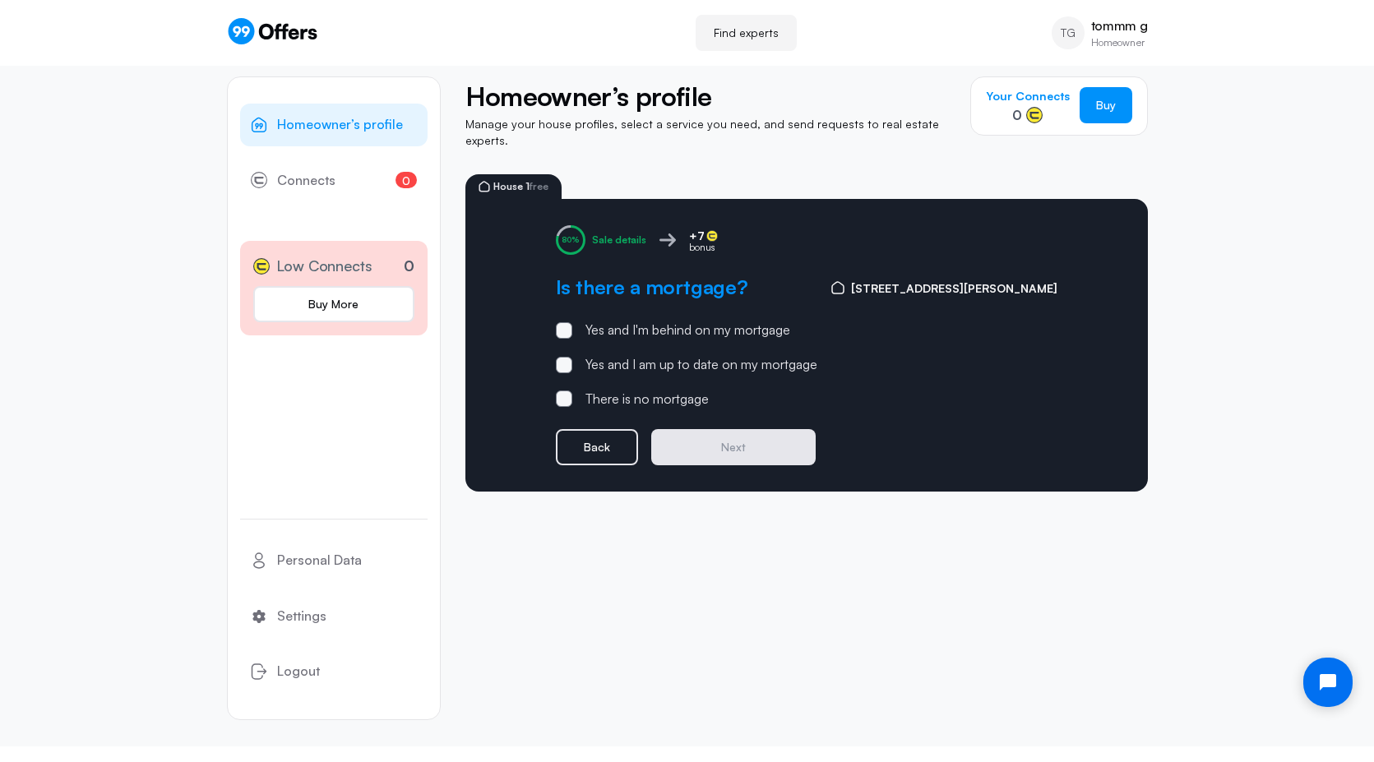
scroll to position [0, 0]
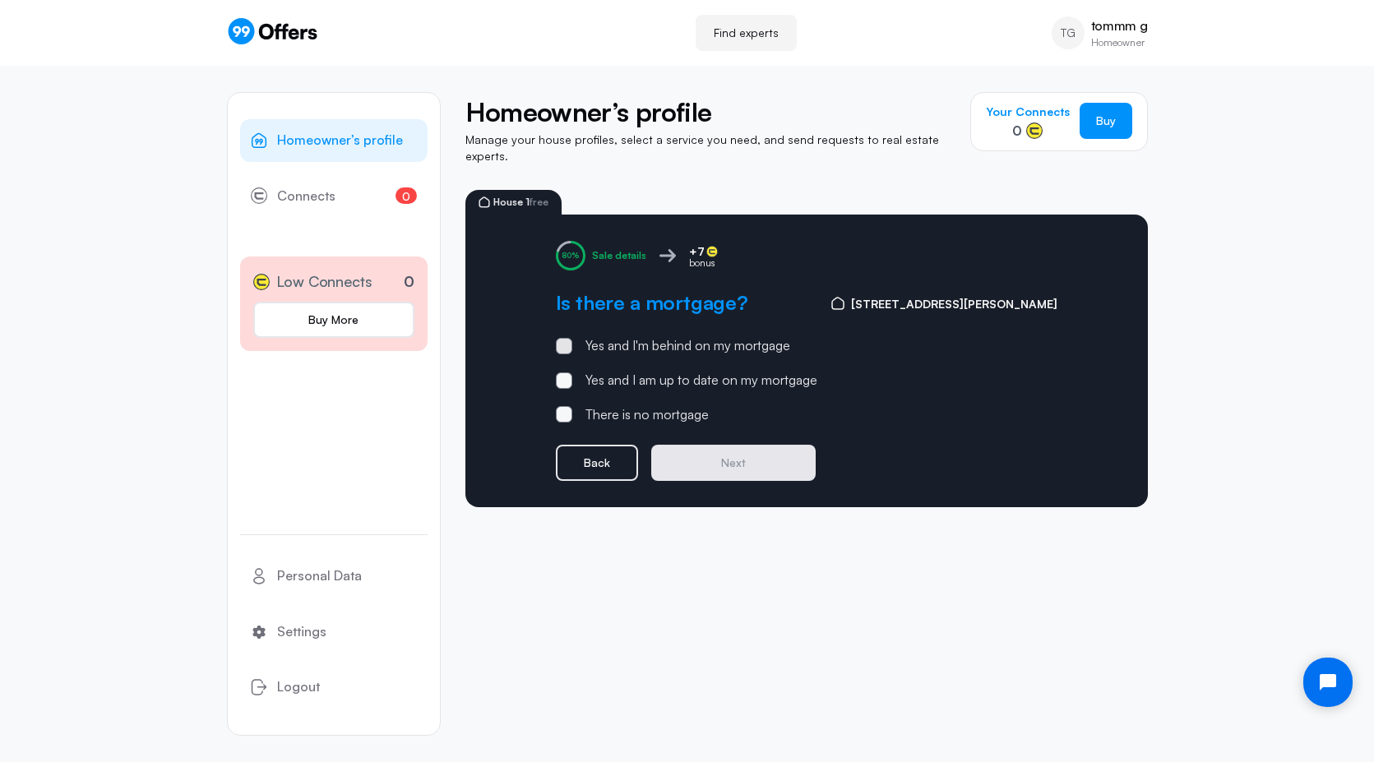
click at [641, 339] on div "Yes and I'm behind on my mortgage" at bounding box center [687, 345] width 205 height 21
click at [0, 0] on input "Yes and I'm behind on my mortgage" at bounding box center [0, 0] width 0 height 0
click at [709, 445] on button "Next" at bounding box center [733, 463] width 164 height 36
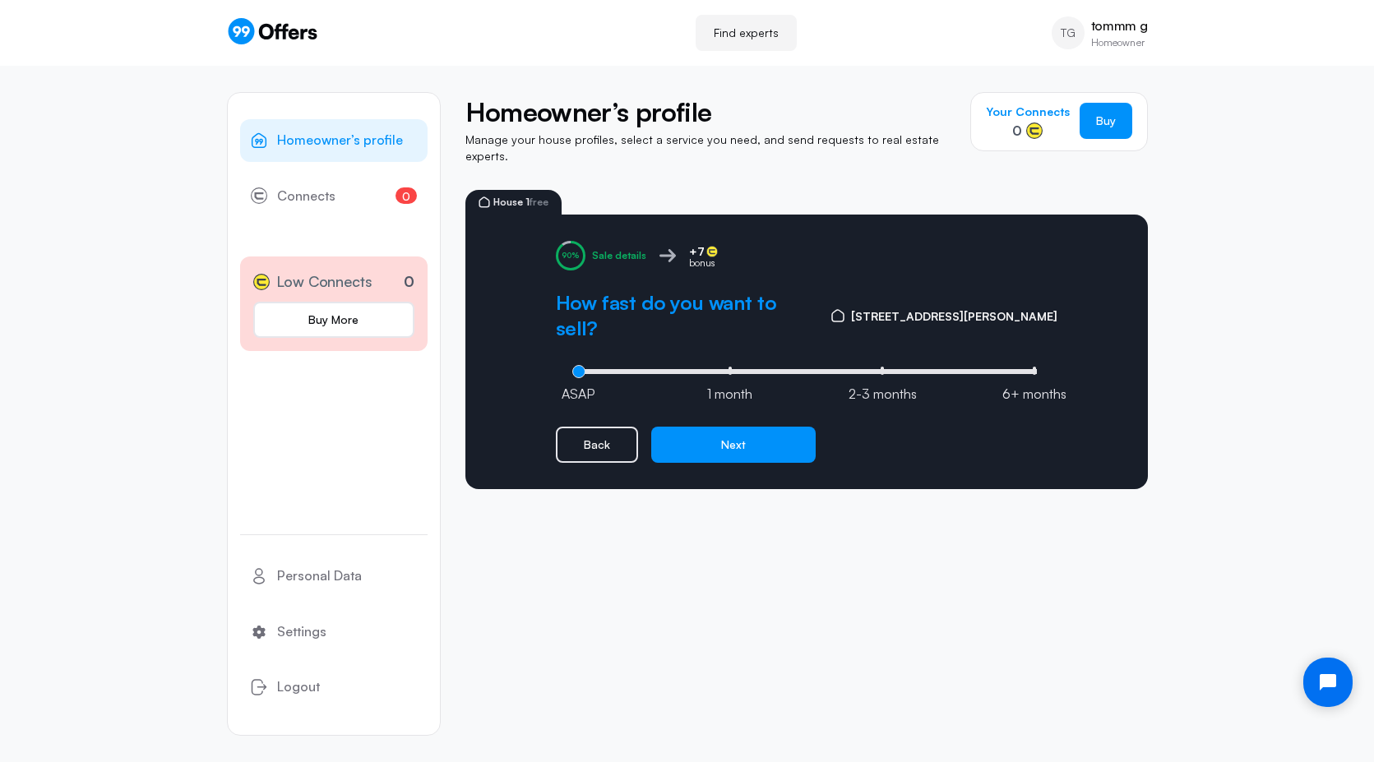
type input "0"
click at [597, 369] on input "range" at bounding box center [806, 371] width 469 height 5
click at [714, 427] on button "Next" at bounding box center [733, 445] width 164 height 36
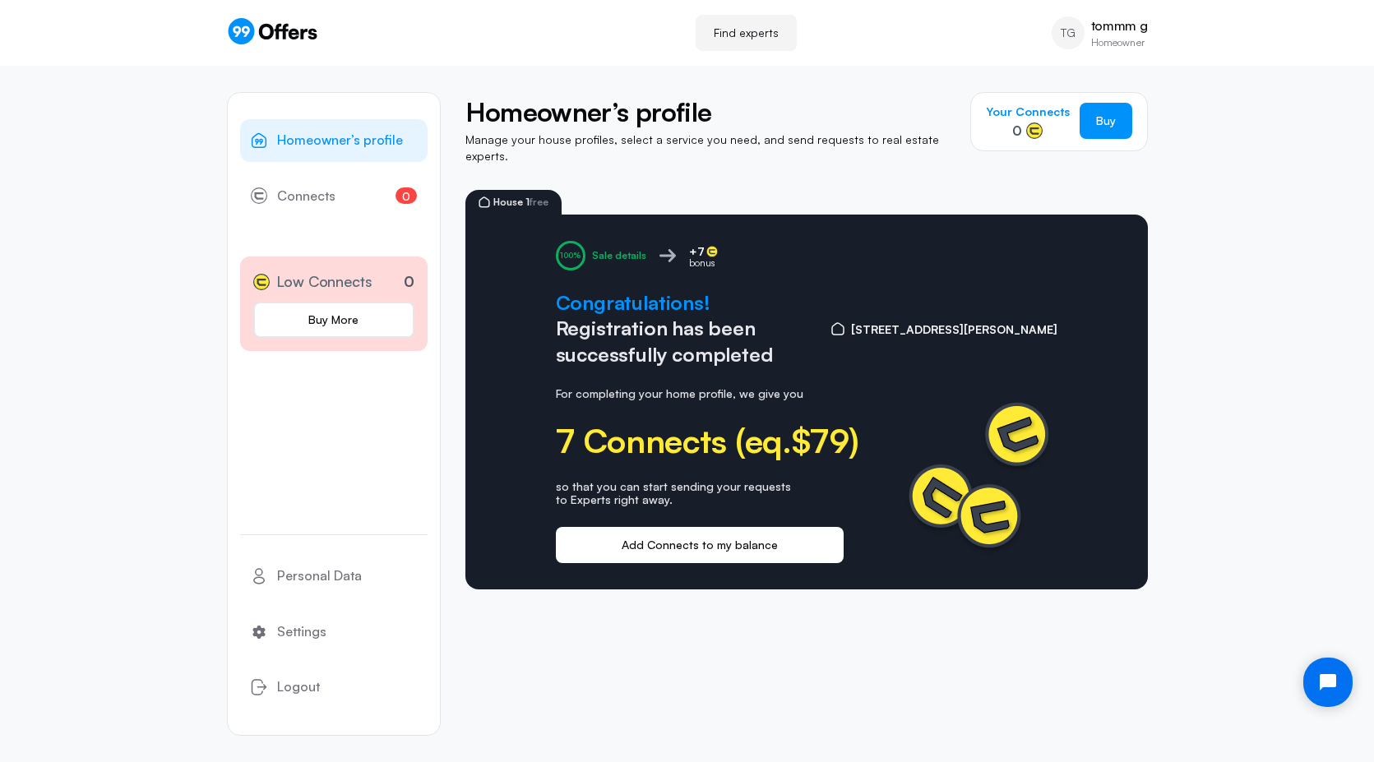
click at [710, 532] on button "Add Connects to my balance" at bounding box center [700, 545] width 288 height 36
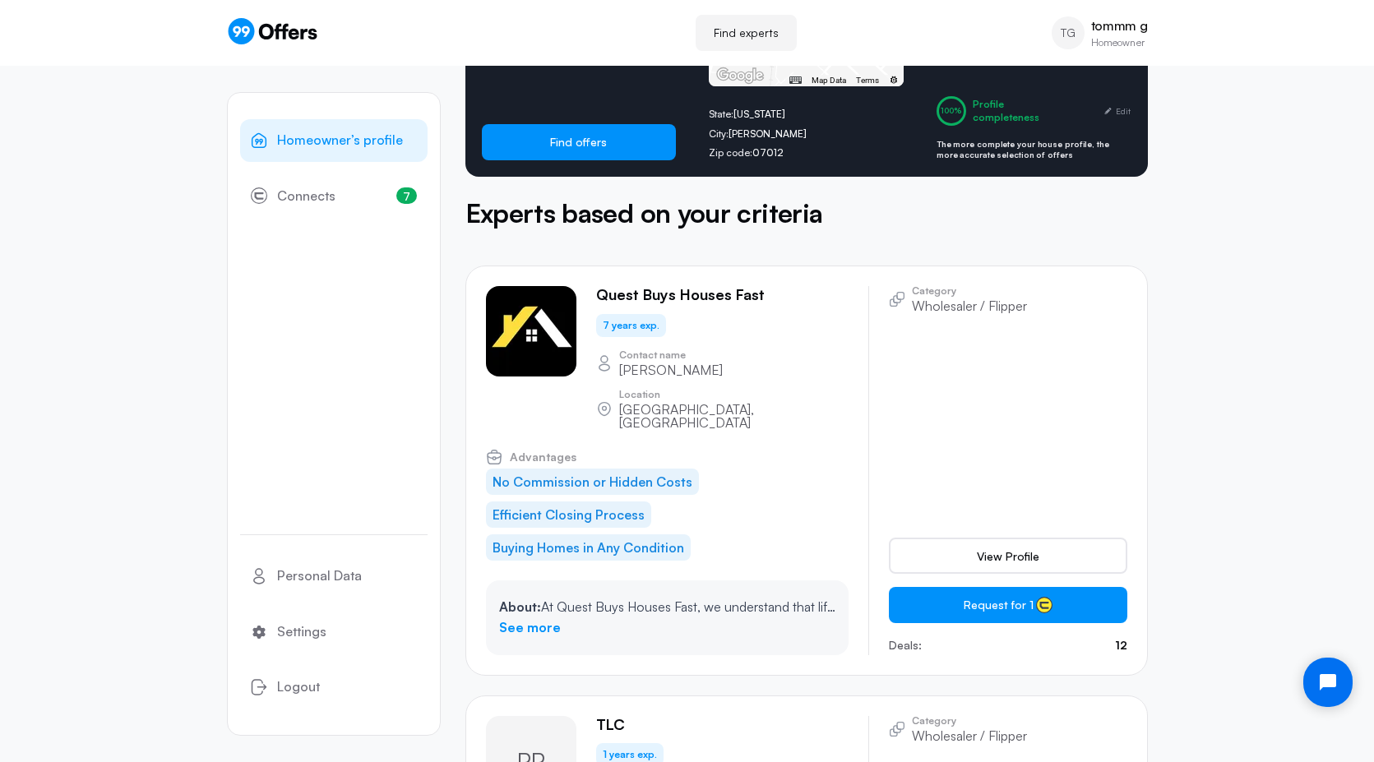
scroll to position [416, 0]
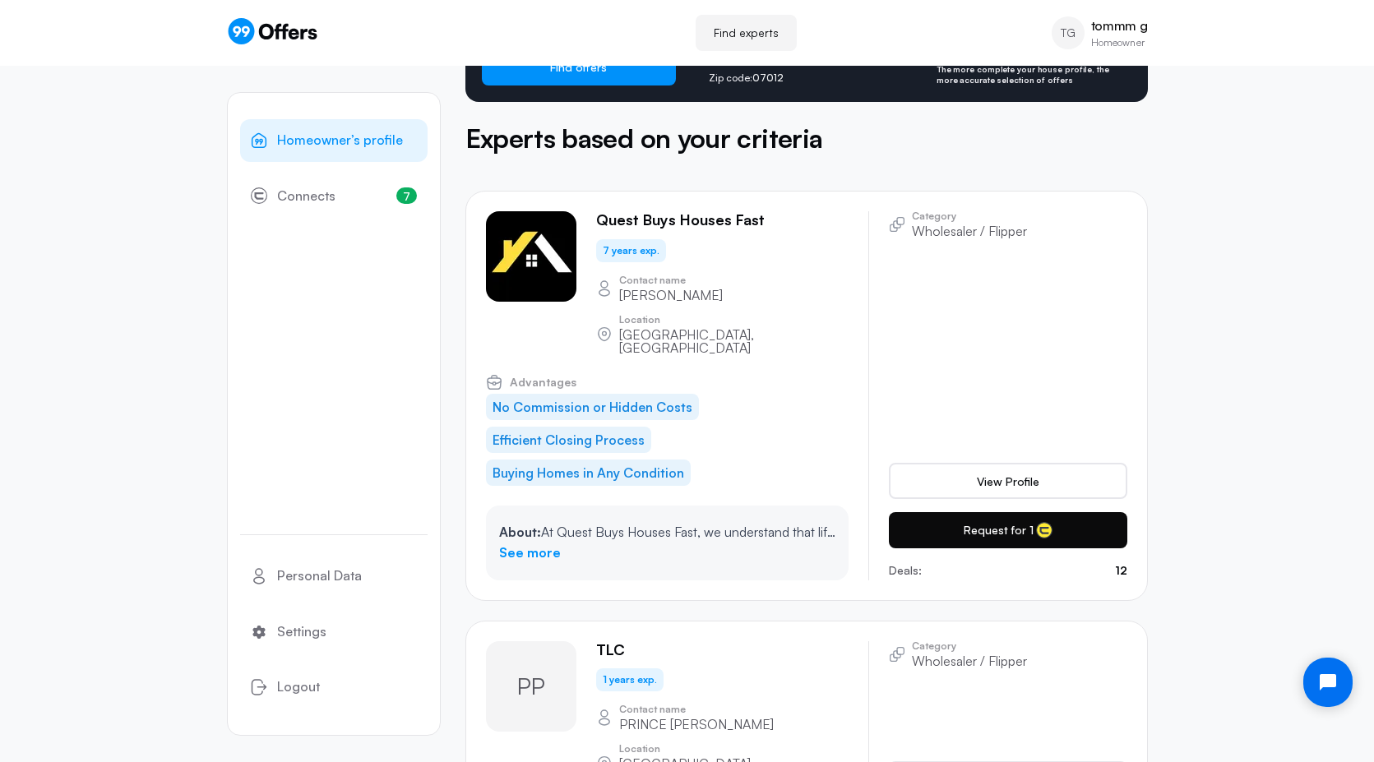
click at [959, 512] on button "Request for 1" at bounding box center [1008, 530] width 238 height 36
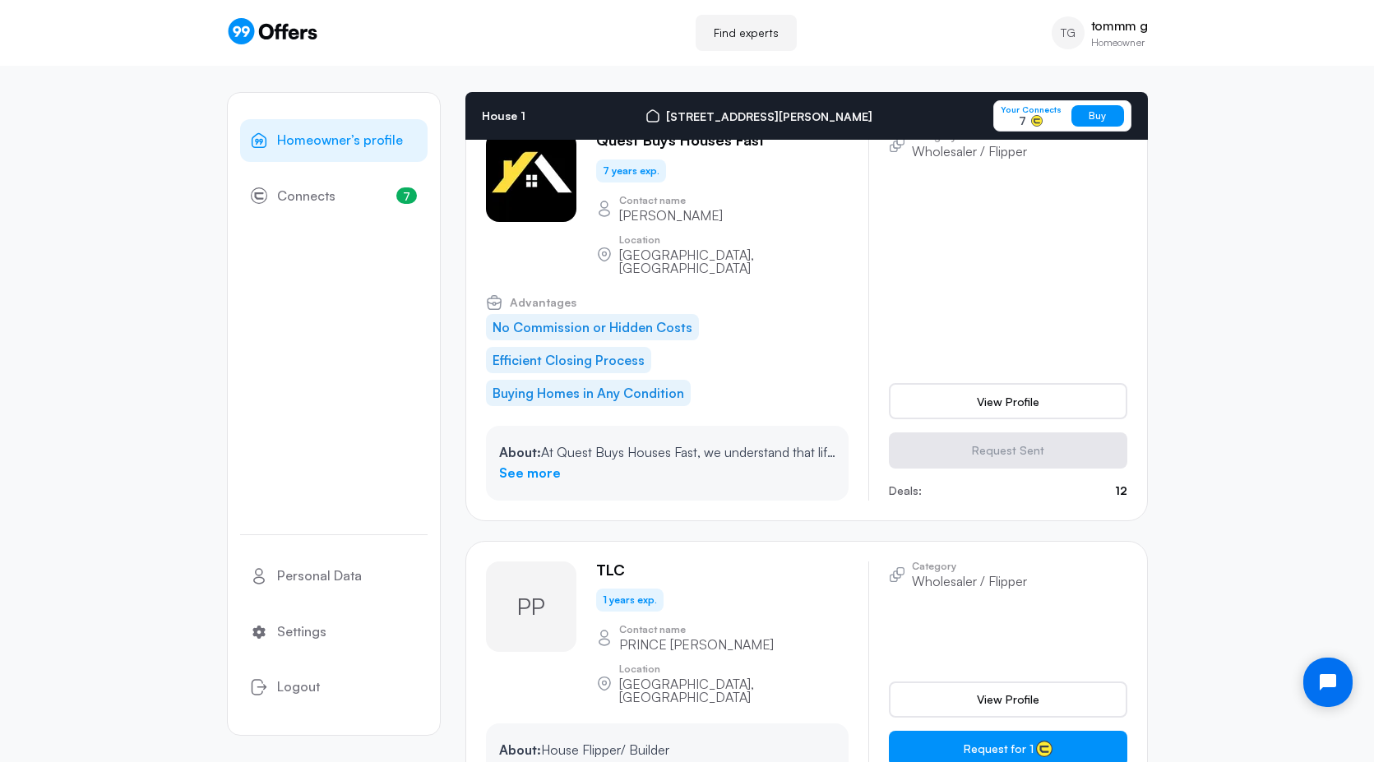
scroll to position [667, 0]
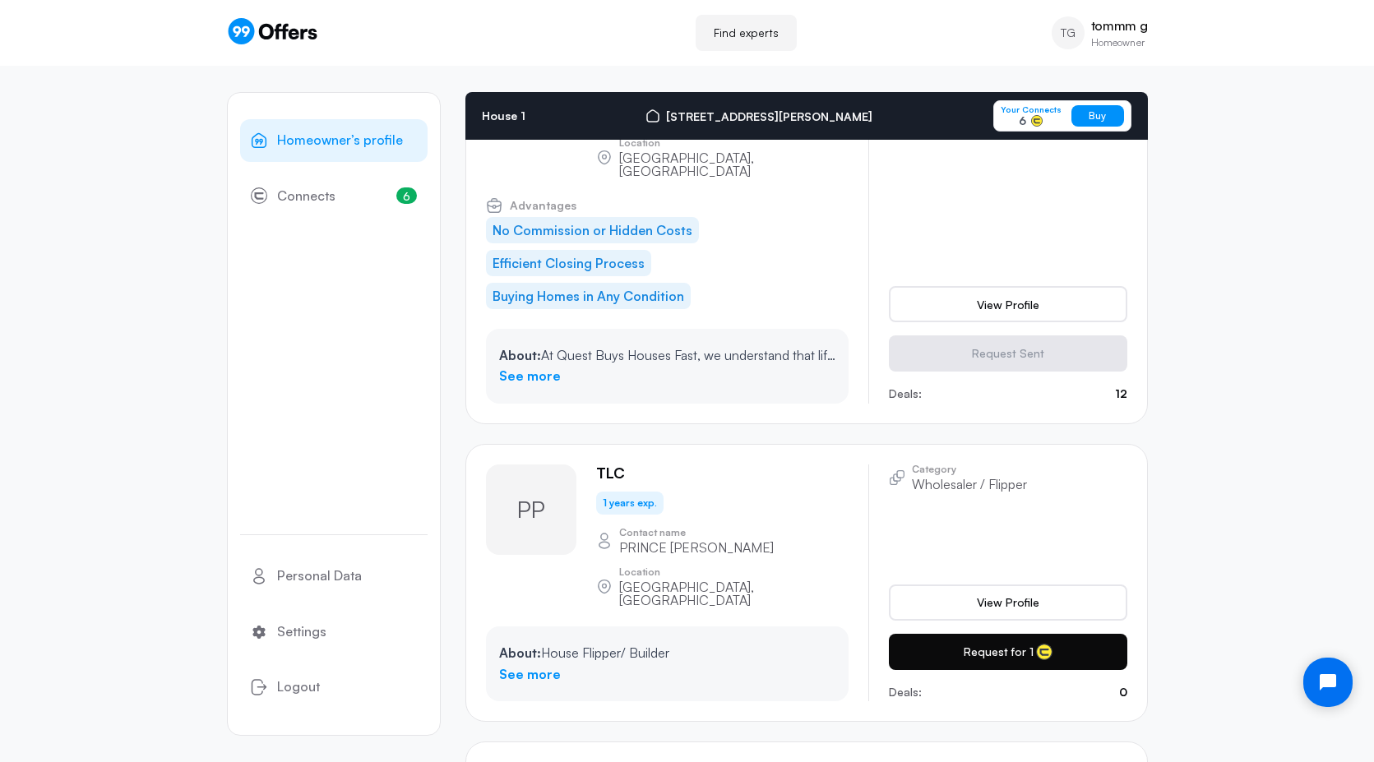
click at [973, 634] on button "Request for 1" at bounding box center [1008, 652] width 238 height 36
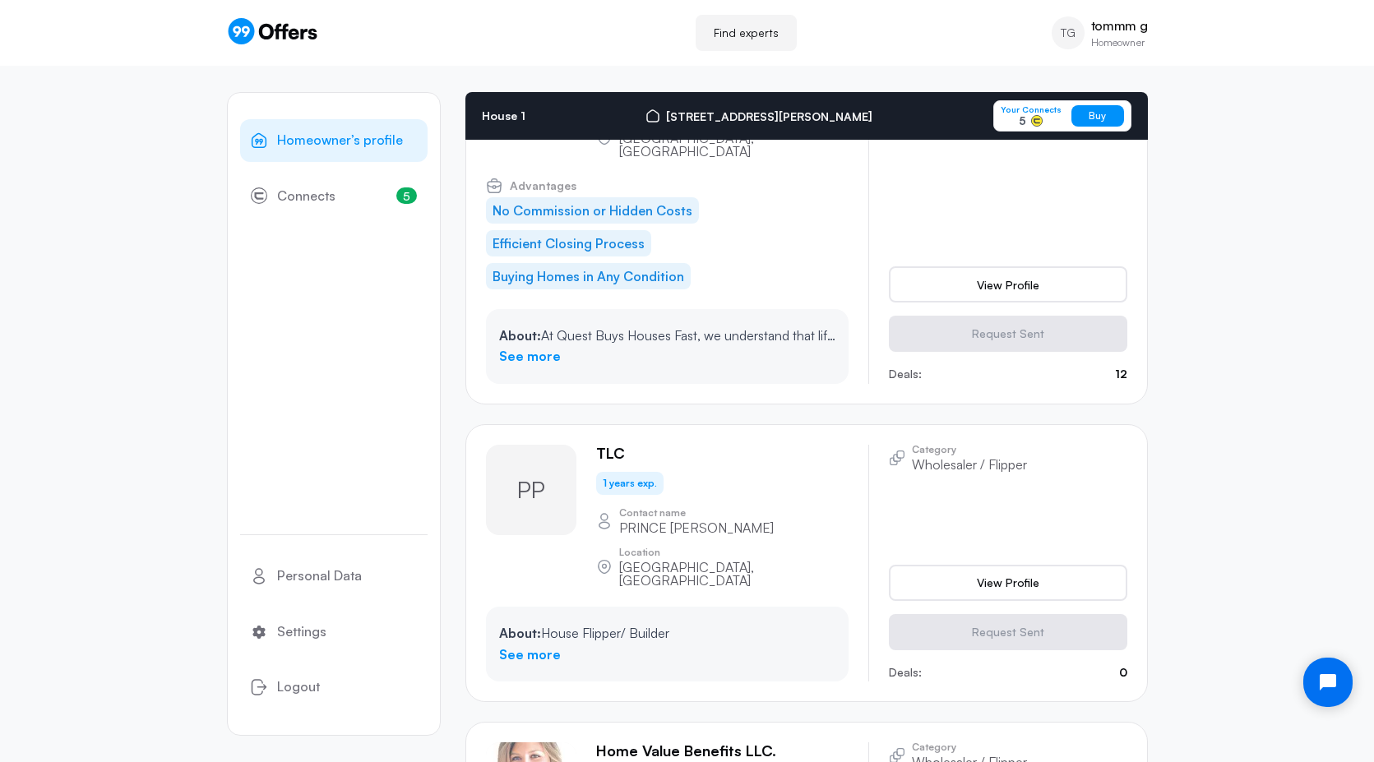
scroll to position [892, 0]
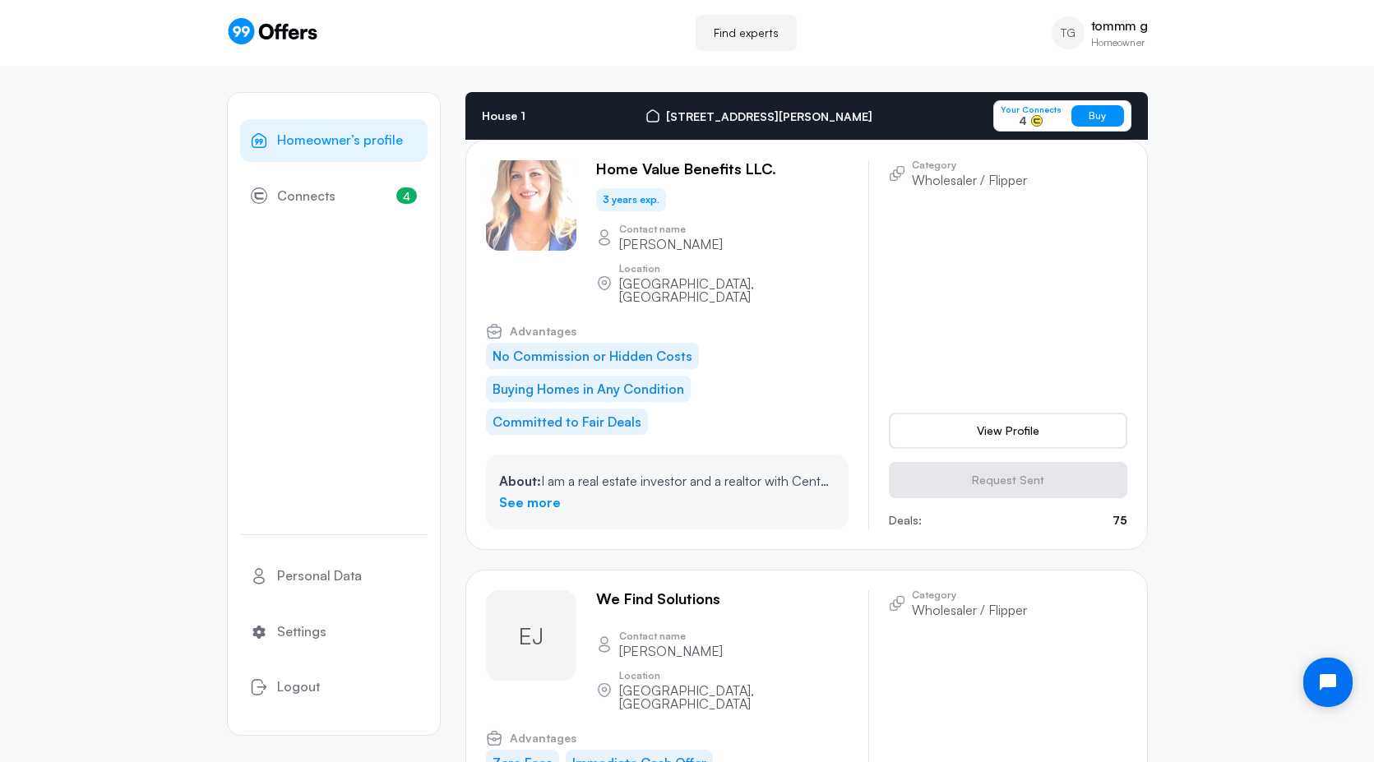
scroll to position [1337, 0]
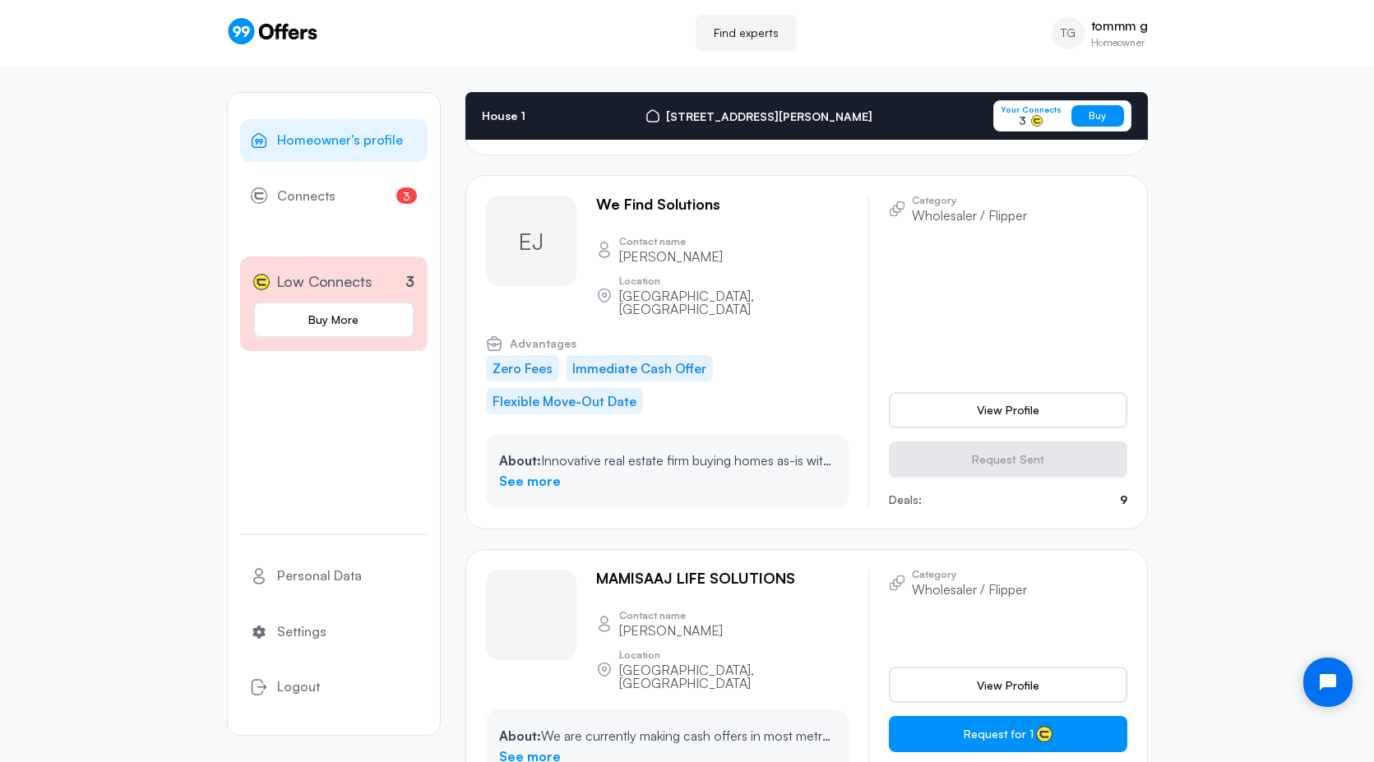
scroll to position [1733, 0]
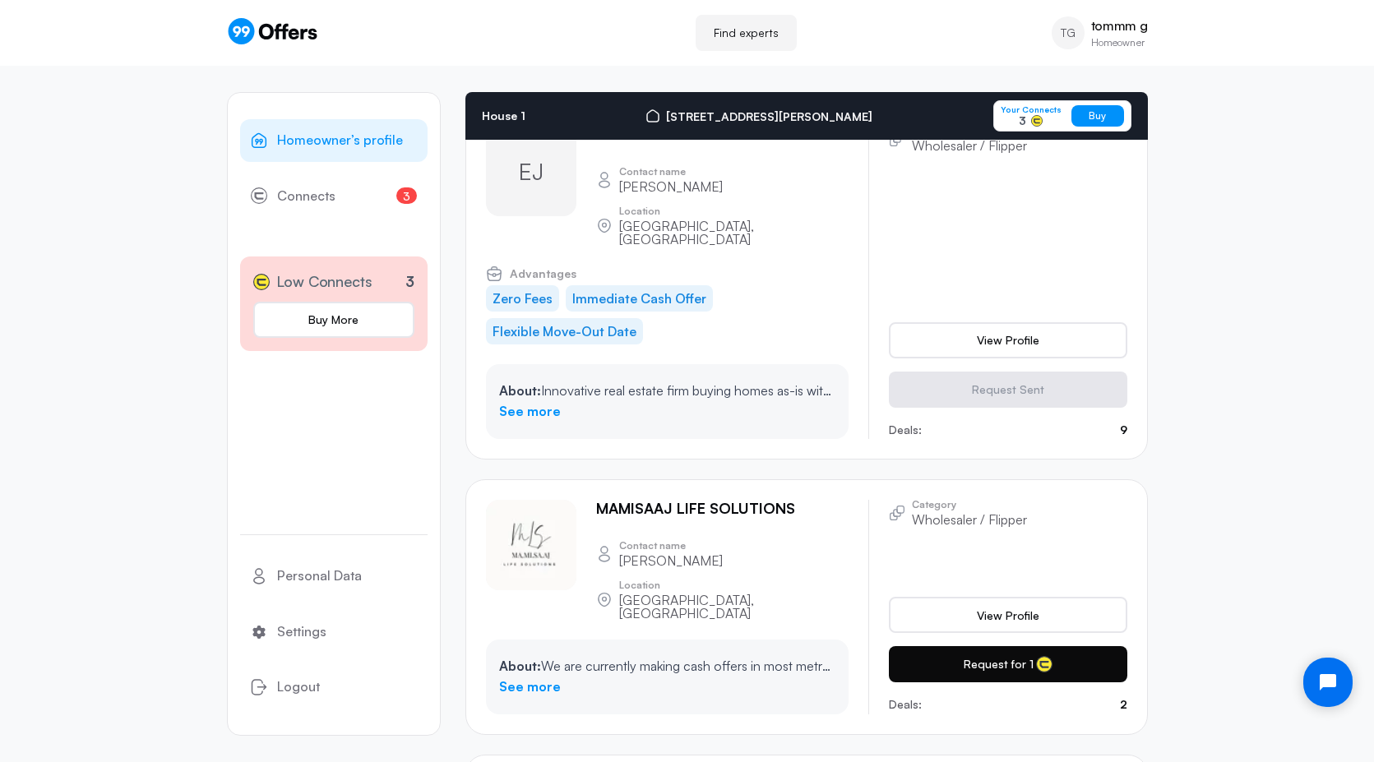
click at [995, 646] on button "Request for 1" at bounding box center [1008, 664] width 238 height 36
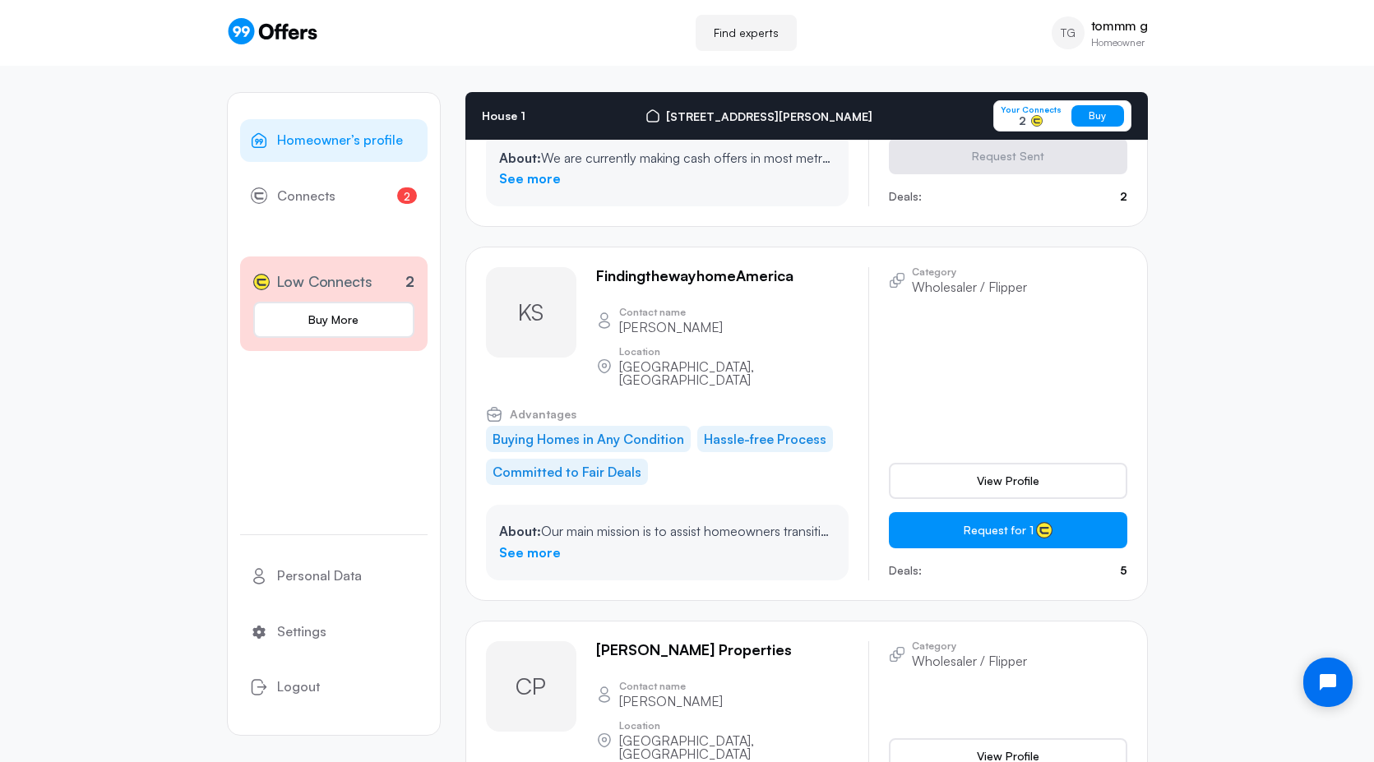
scroll to position [2362, 0]
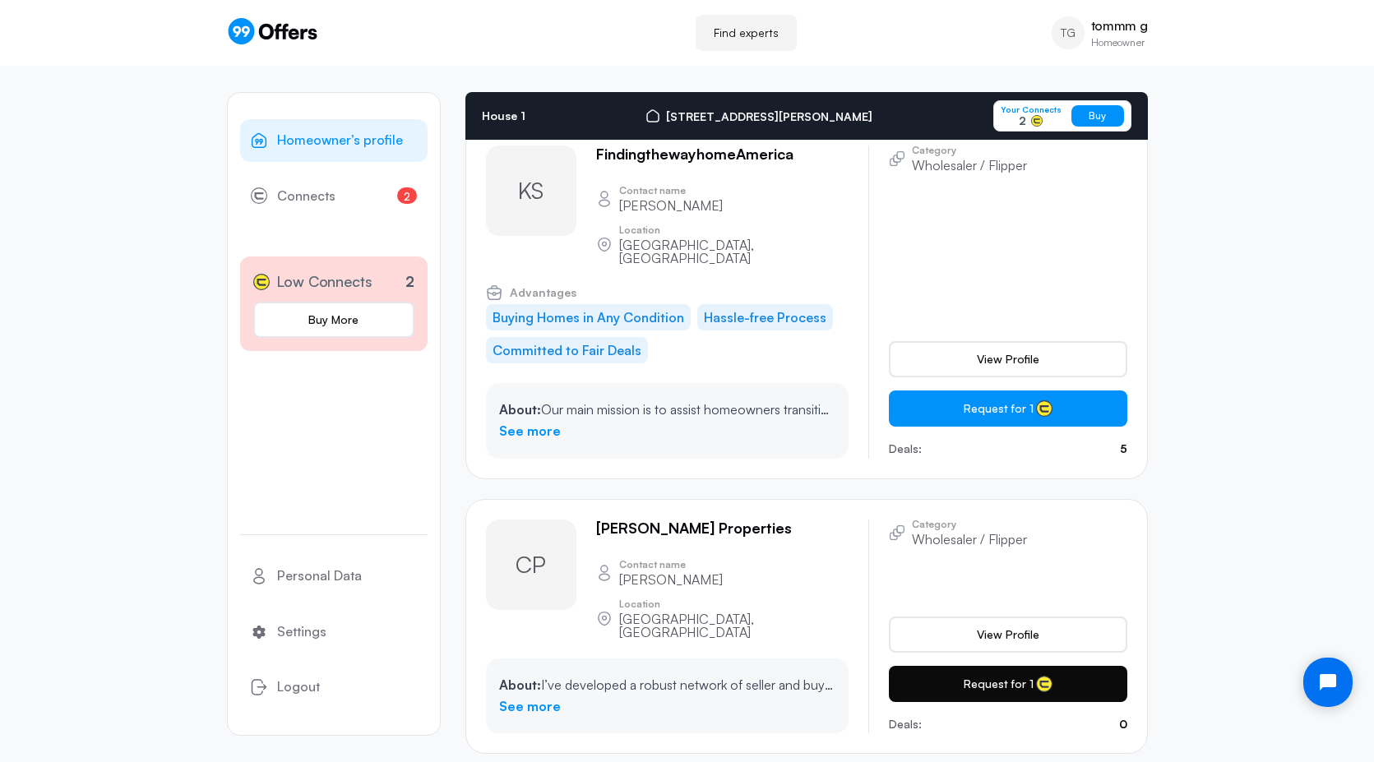
click at [961, 666] on button "Request for 1" at bounding box center [1008, 684] width 238 height 36
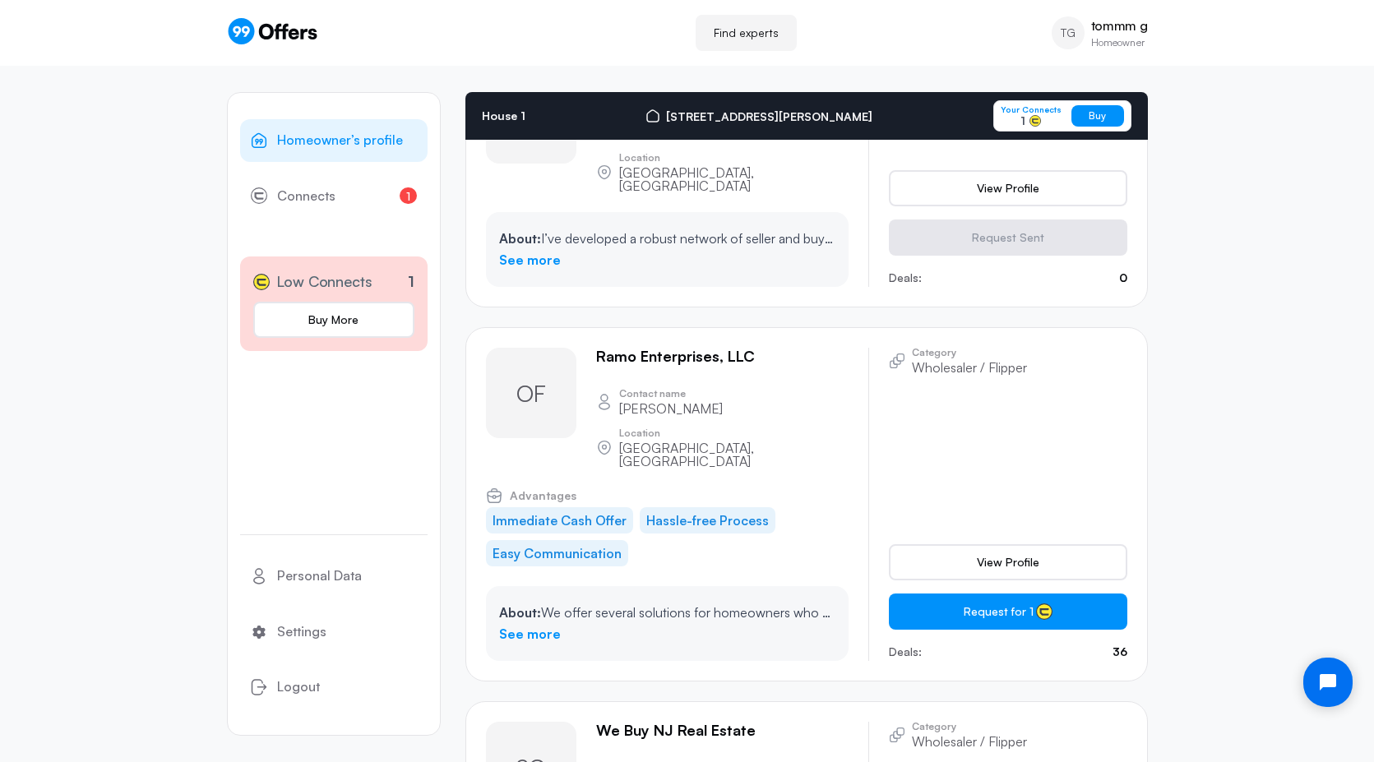
scroll to position [2830, 0]
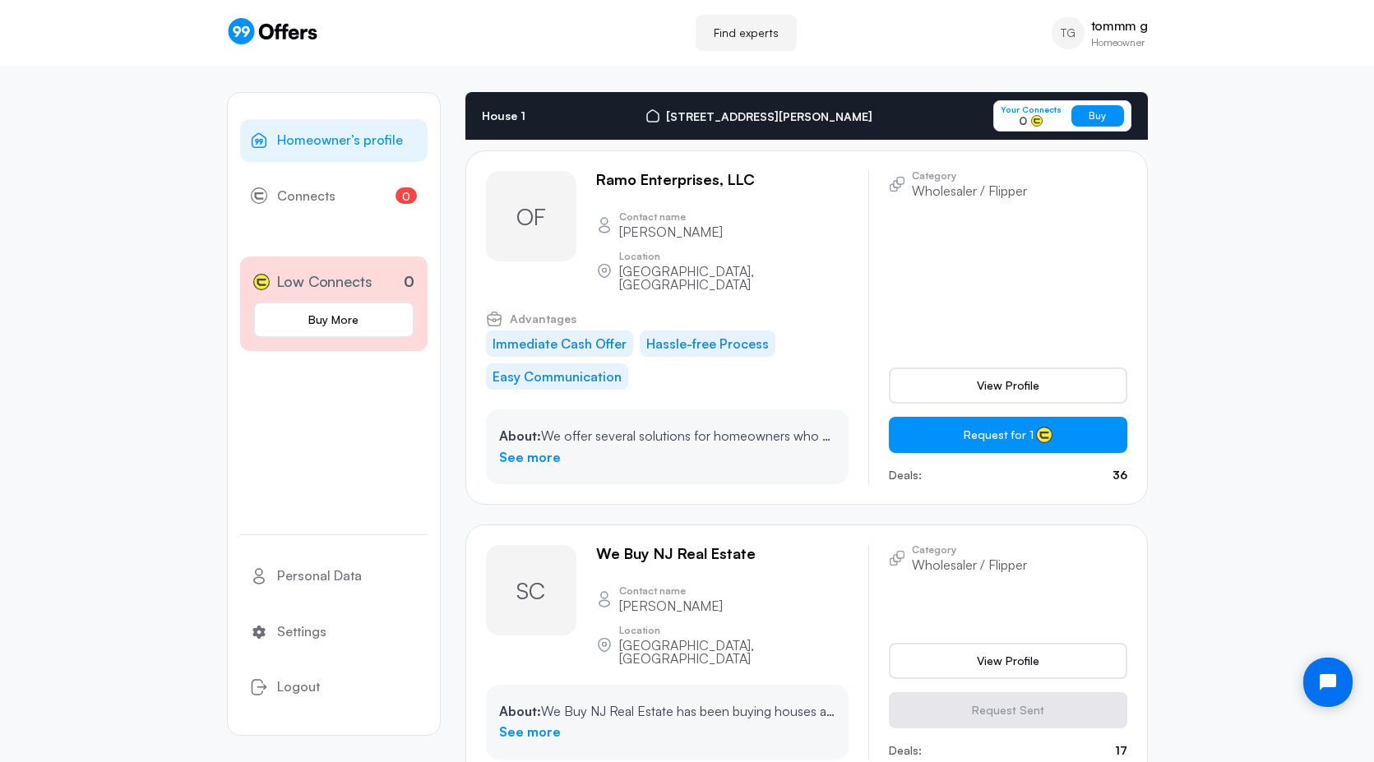
scroll to position [3100, 0]
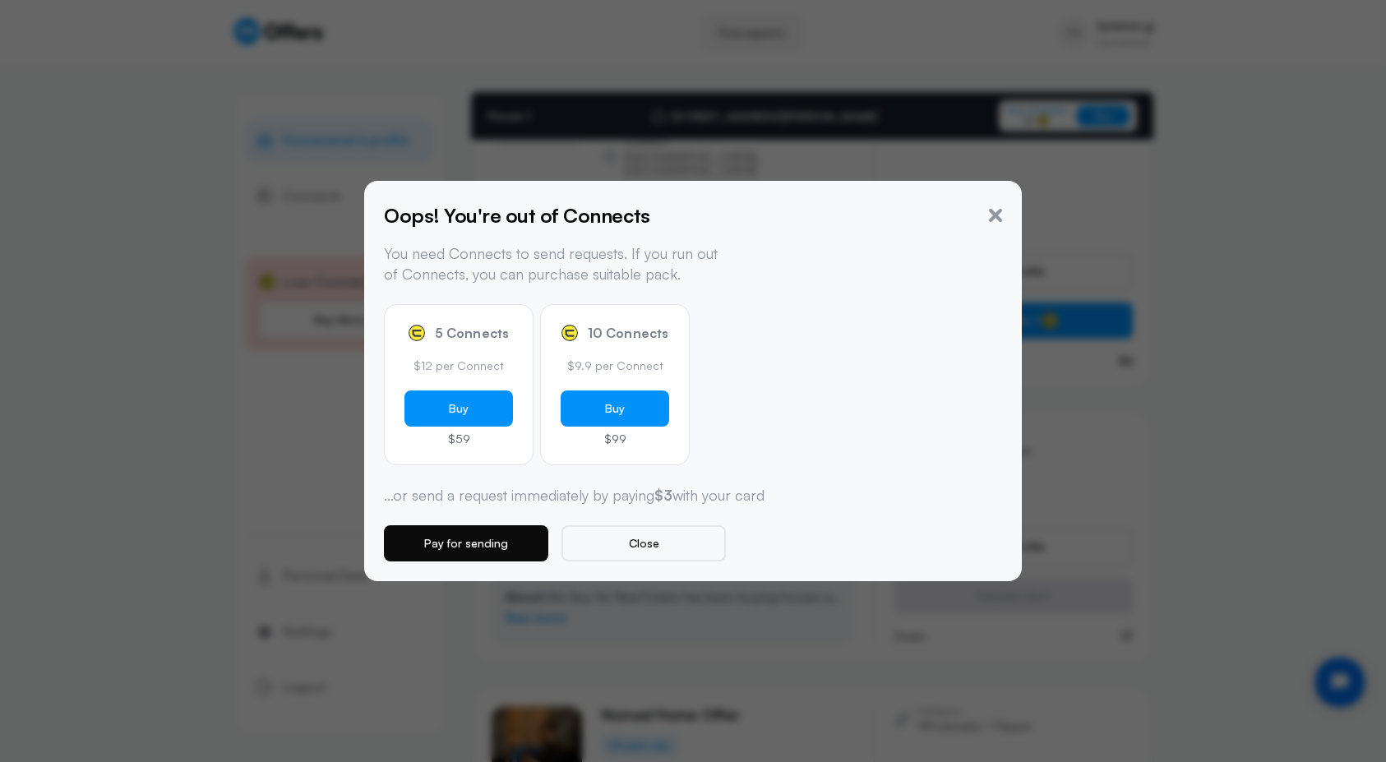
click at [491, 547] on button "Pay for sending" at bounding box center [466, 543] width 164 height 36
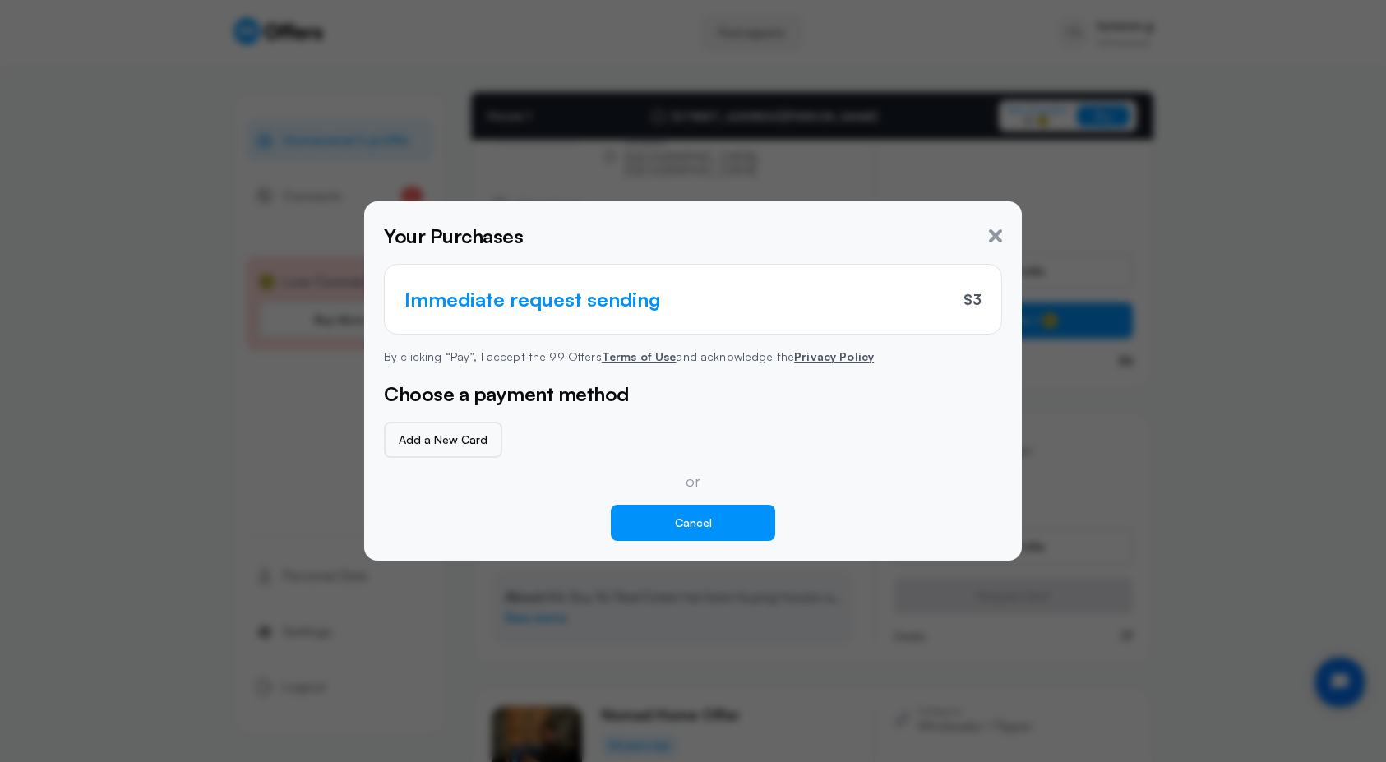
click at [661, 527] on button "Cancel" at bounding box center [693, 523] width 164 height 36
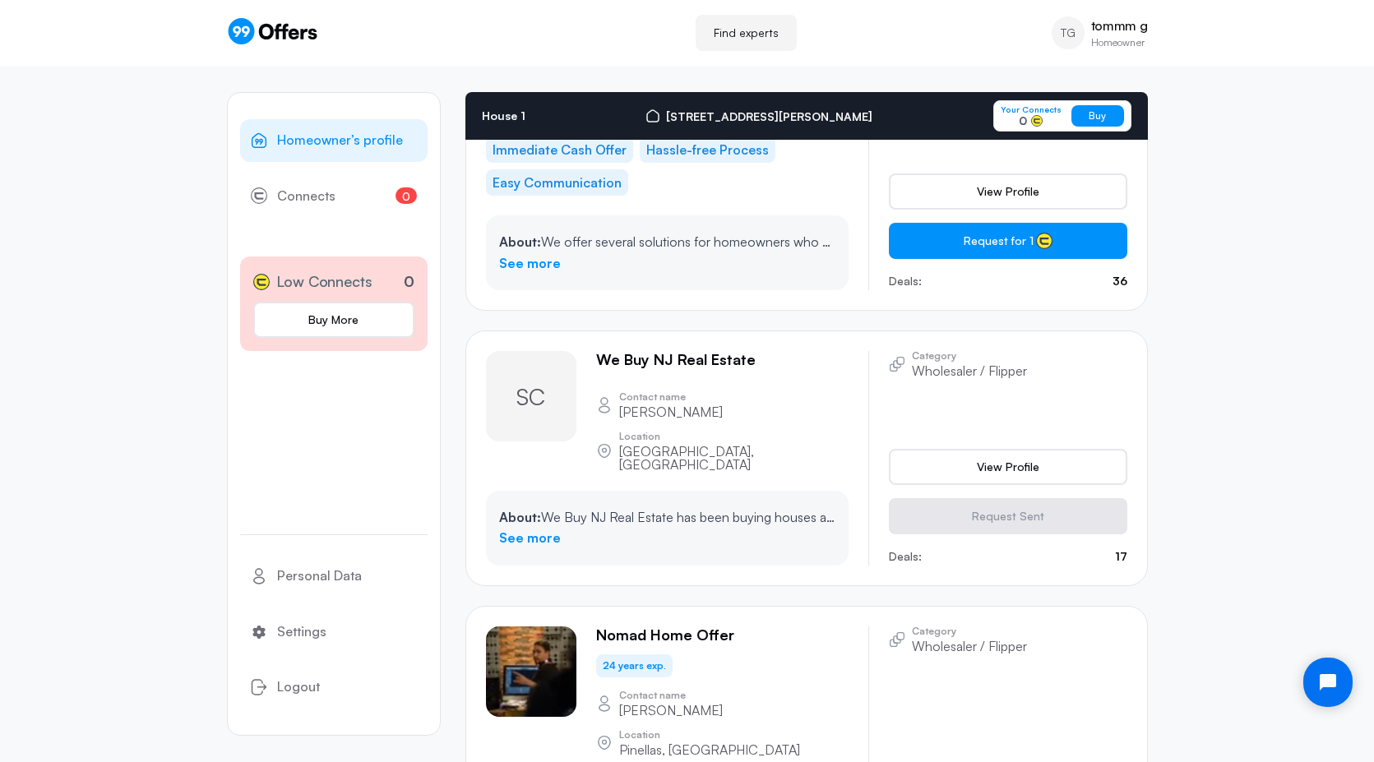
scroll to position [3393, 0]
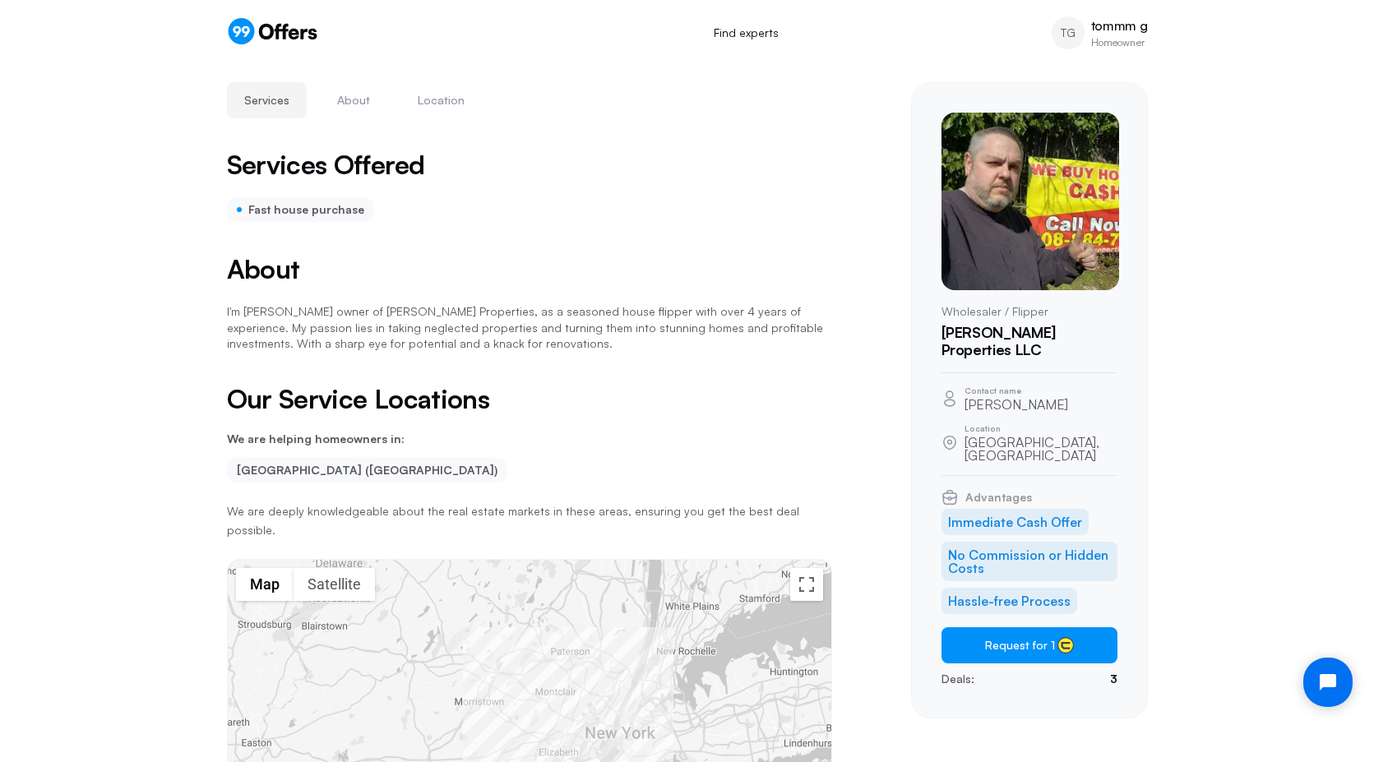
scroll to position [34, 0]
